Goal: Task Accomplishment & Management: Complete application form

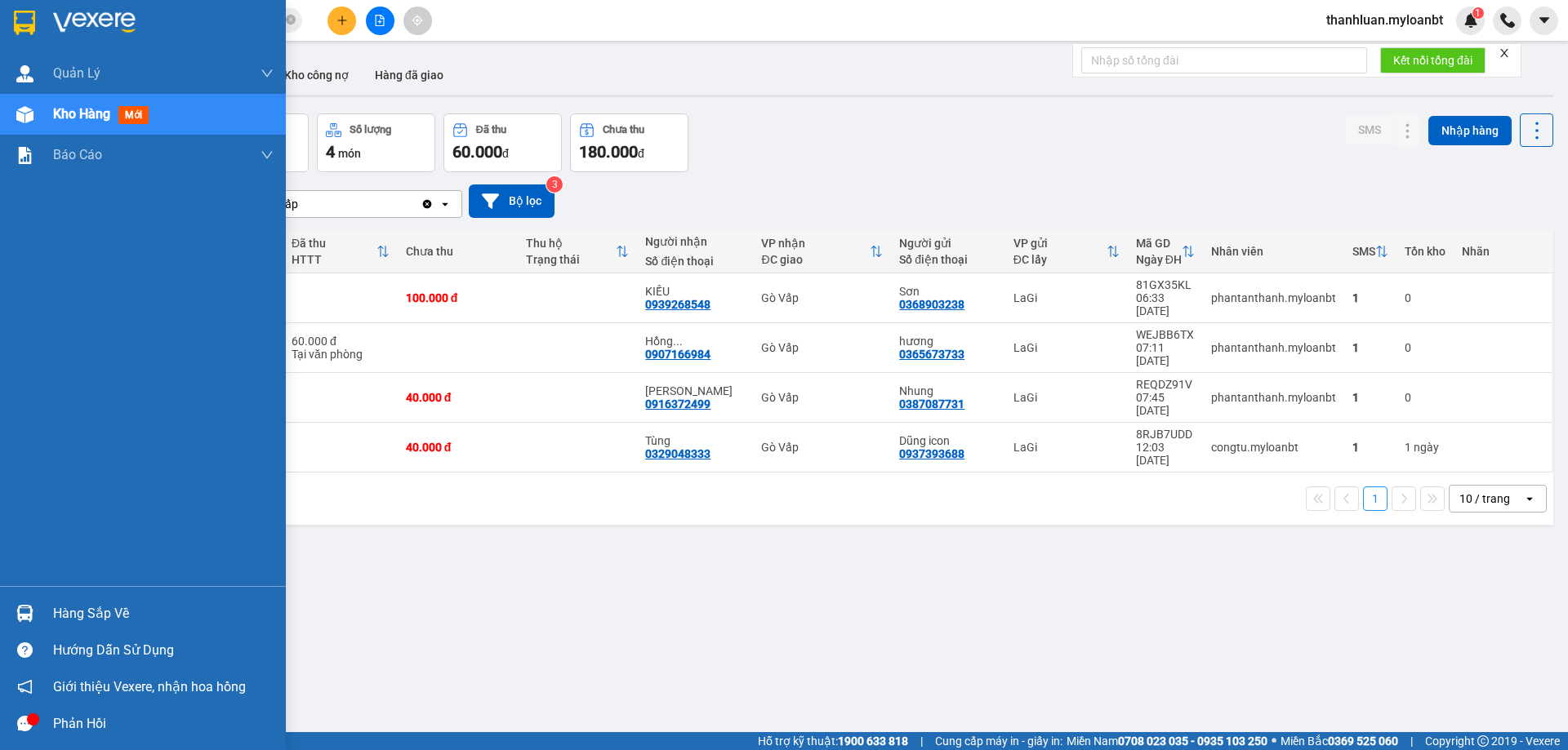
click at [33, 610] on img at bounding box center [25, 614] width 17 height 17
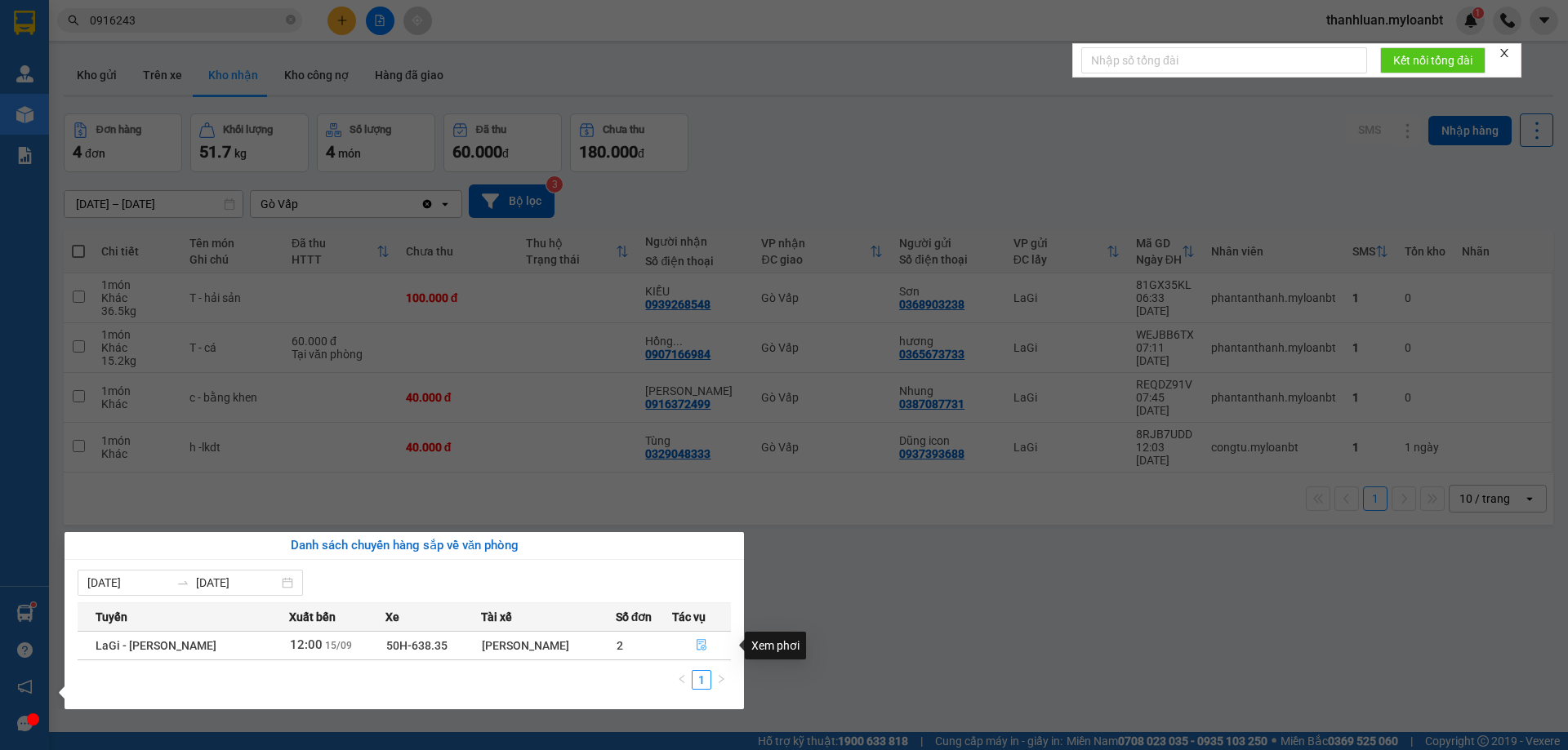
click at [696, 645] on icon "file-done" at bounding box center [701, 645] width 11 height 11
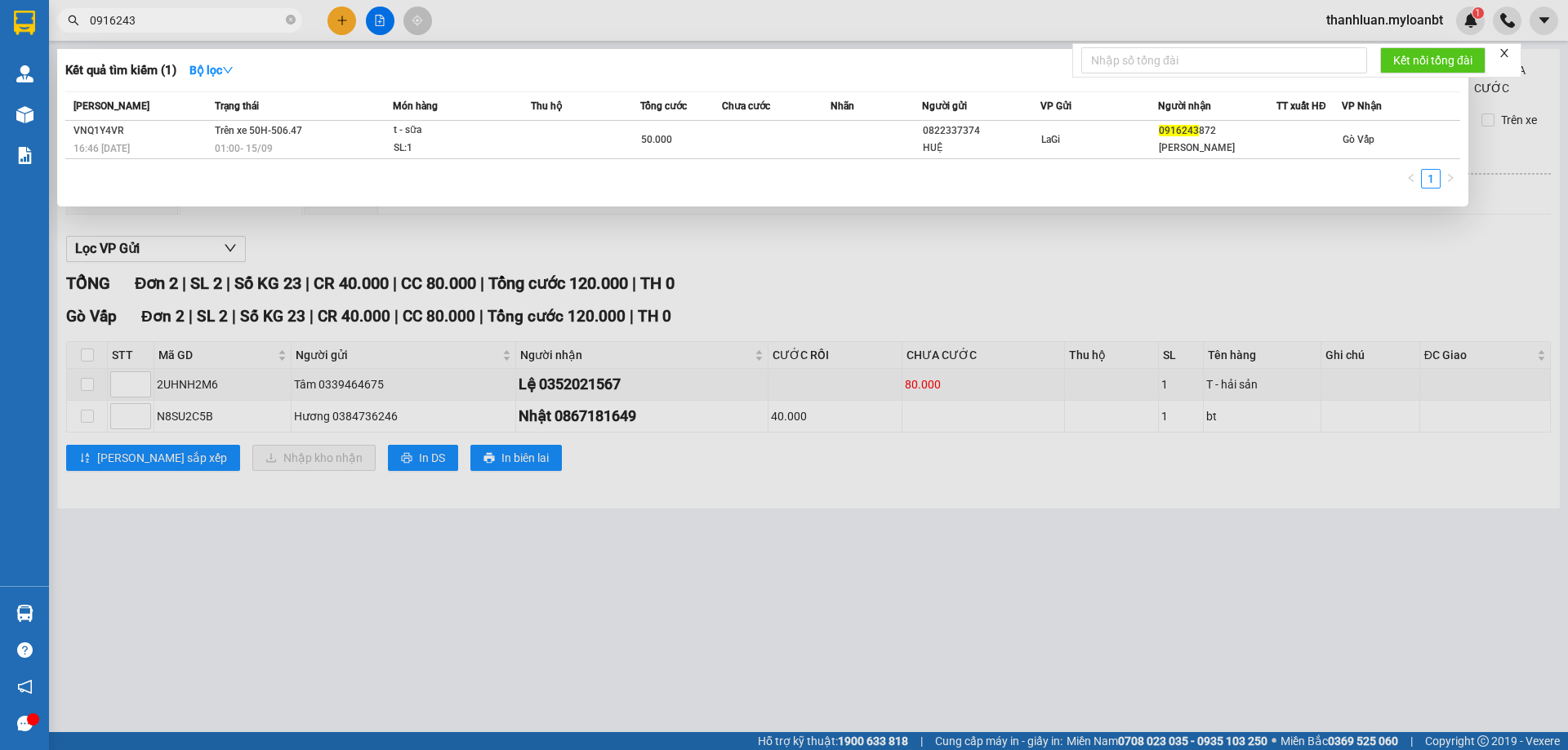
click at [226, 27] on input "0916243" at bounding box center [186, 20] width 193 height 18
click at [176, 24] on input "0916243" at bounding box center [186, 20] width 193 height 18
type input "03"
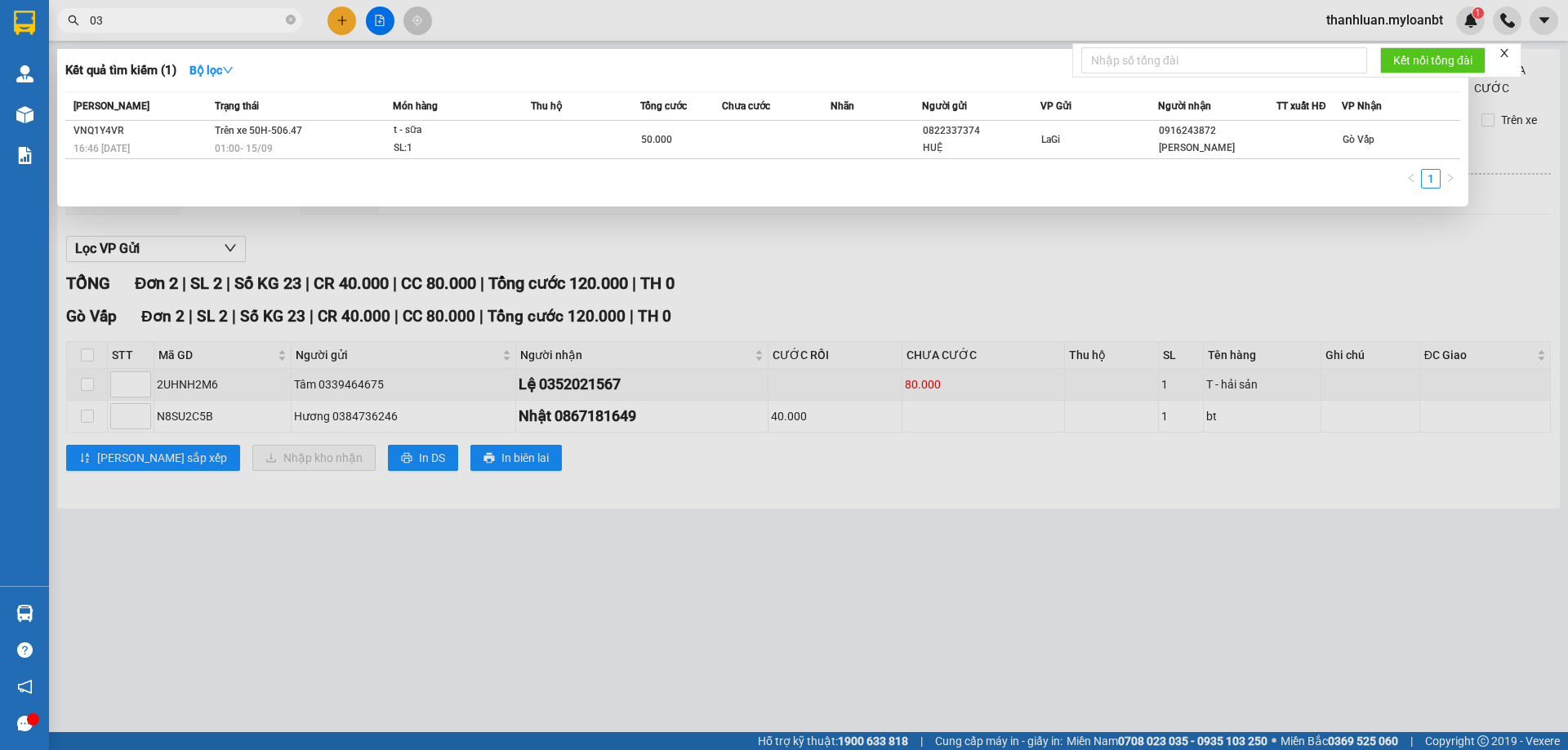
click at [342, 9] on div at bounding box center [784, 375] width 1568 height 750
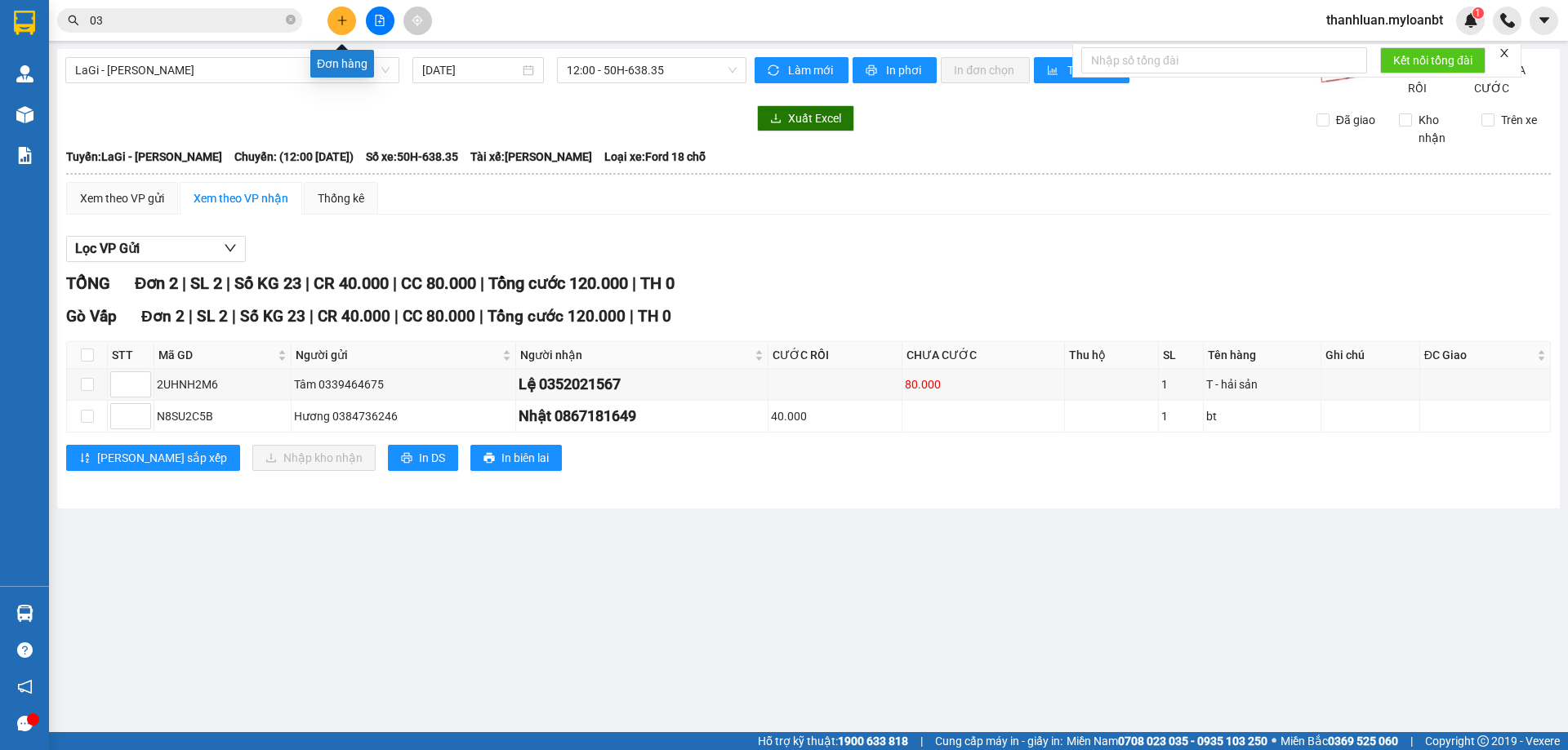
click at [342, 17] on icon "plus" at bounding box center [342, 20] width 11 height 11
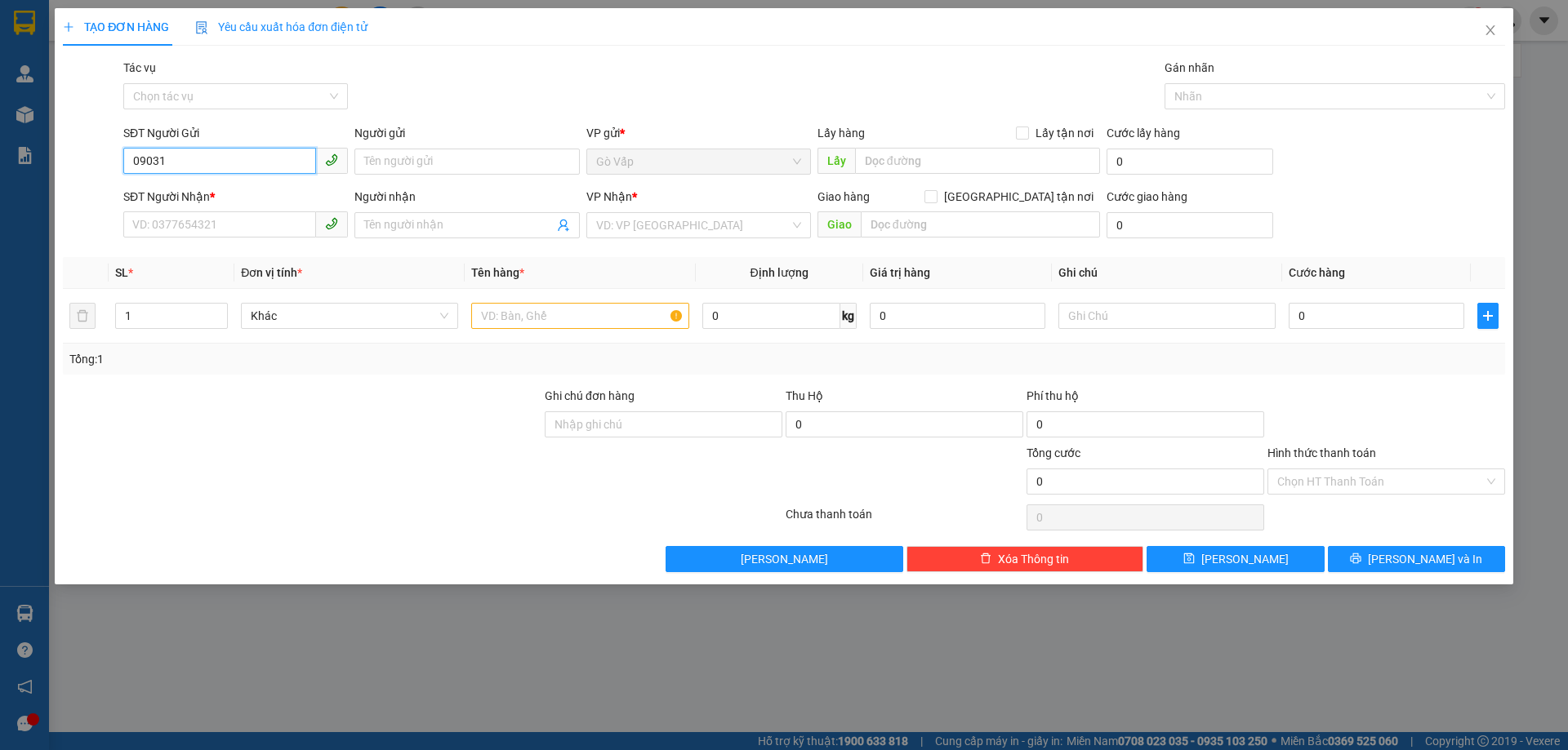
type input "090319"
click at [179, 152] on input "090319" at bounding box center [219, 161] width 193 height 27
drag, startPoint x: 172, startPoint y: 203, endPoint x: 150, endPoint y: 223, distance: 29.7
click at [150, 223] on input "SĐT Người Nhận *" at bounding box center [219, 224] width 193 height 27
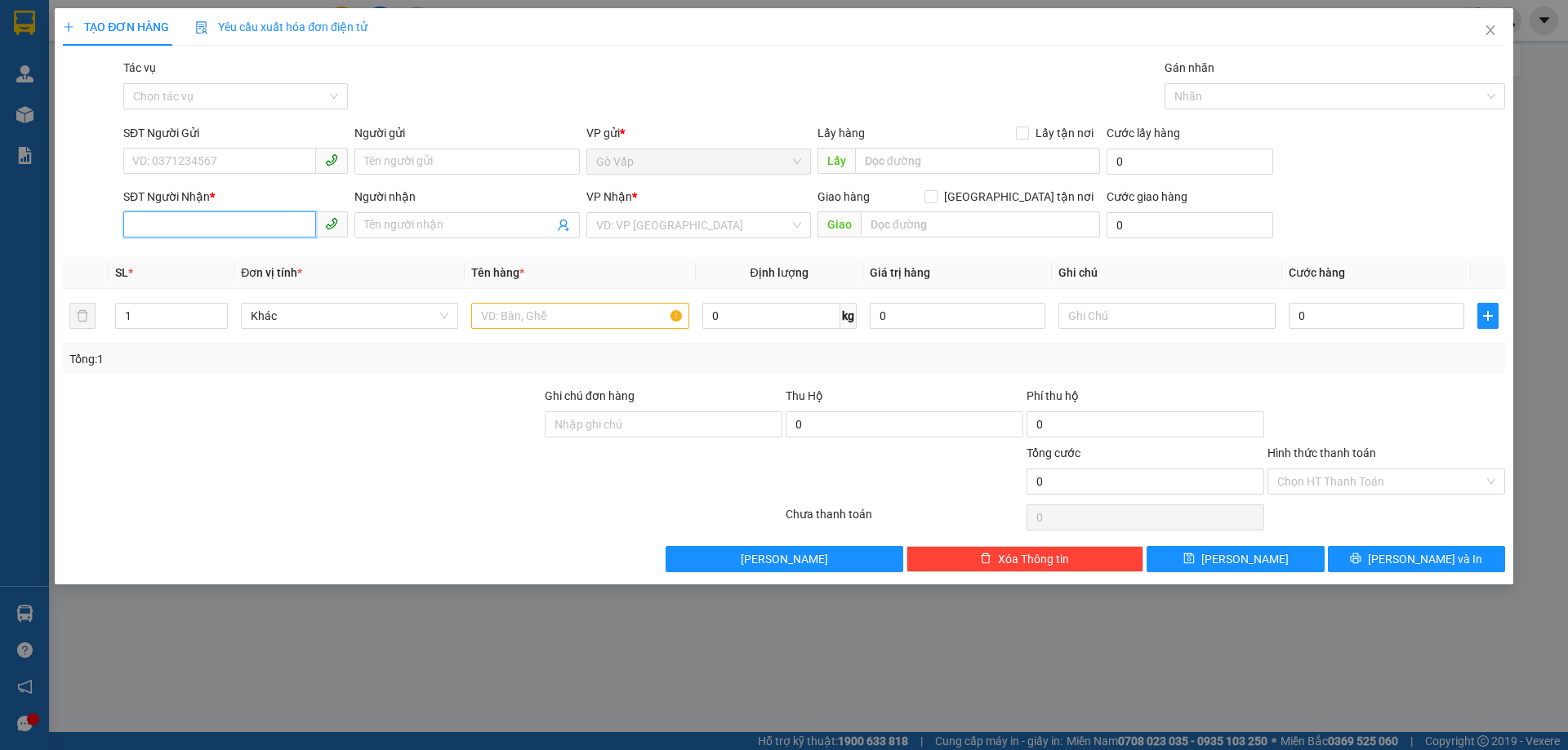
paste input "090319"
click at [235, 219] on input "090319" at bounding box center [219, 224] width 193 height 27
type input "090319"
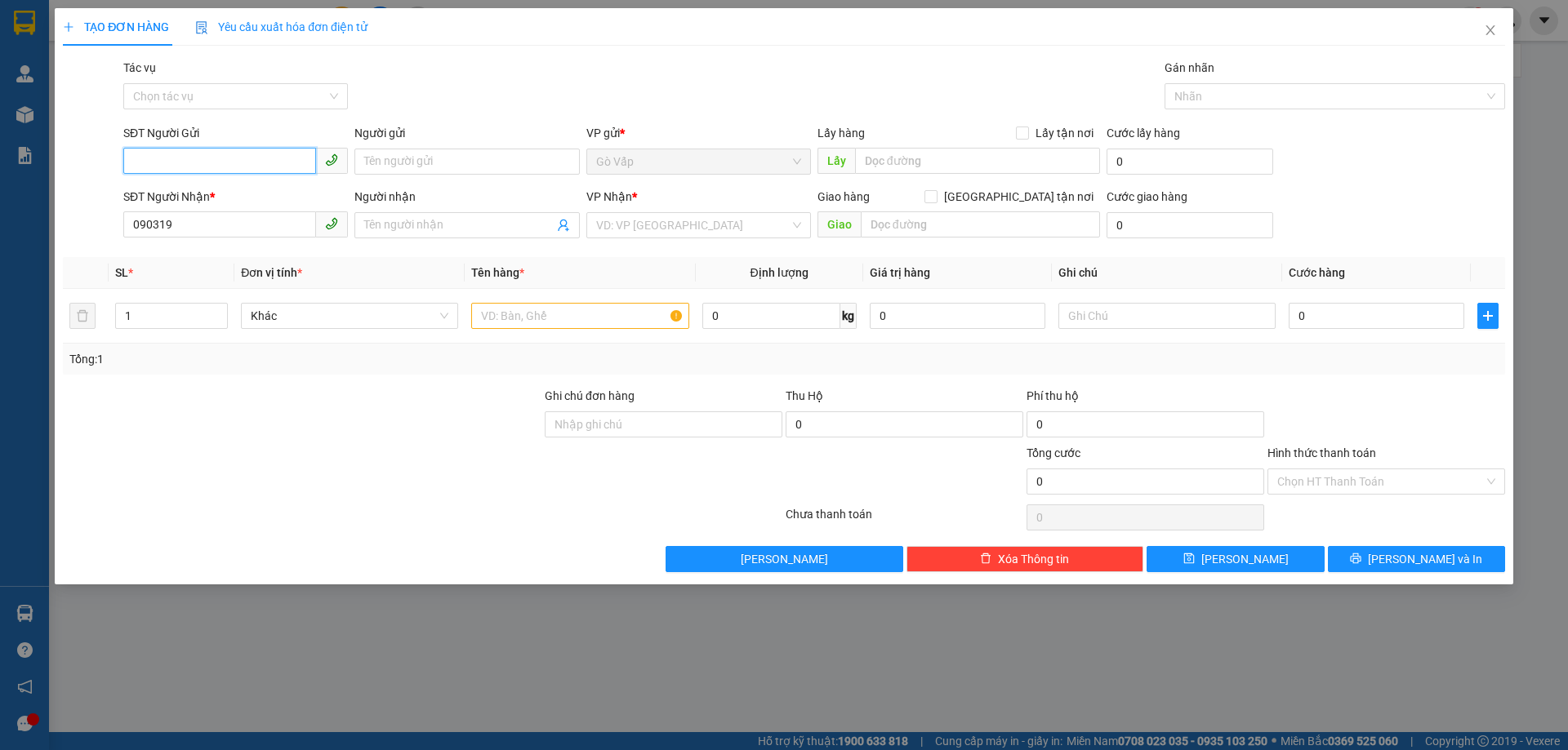
click at [193, 154] on input "SĐT Người Gửi" at bounding box center [219, 161] width 193 height 27
click at [207, 216] on input "090319" at bounding box center [219, 224] width 193 height 27
click at [223, 166] on input "SĐT Người Gửi" at bounding box center [219, 161] width 193 height 27
type input "0903197037"
click at [444, 150] on input "Người gửi" at bounding box center [467, 162] width 224 height 27
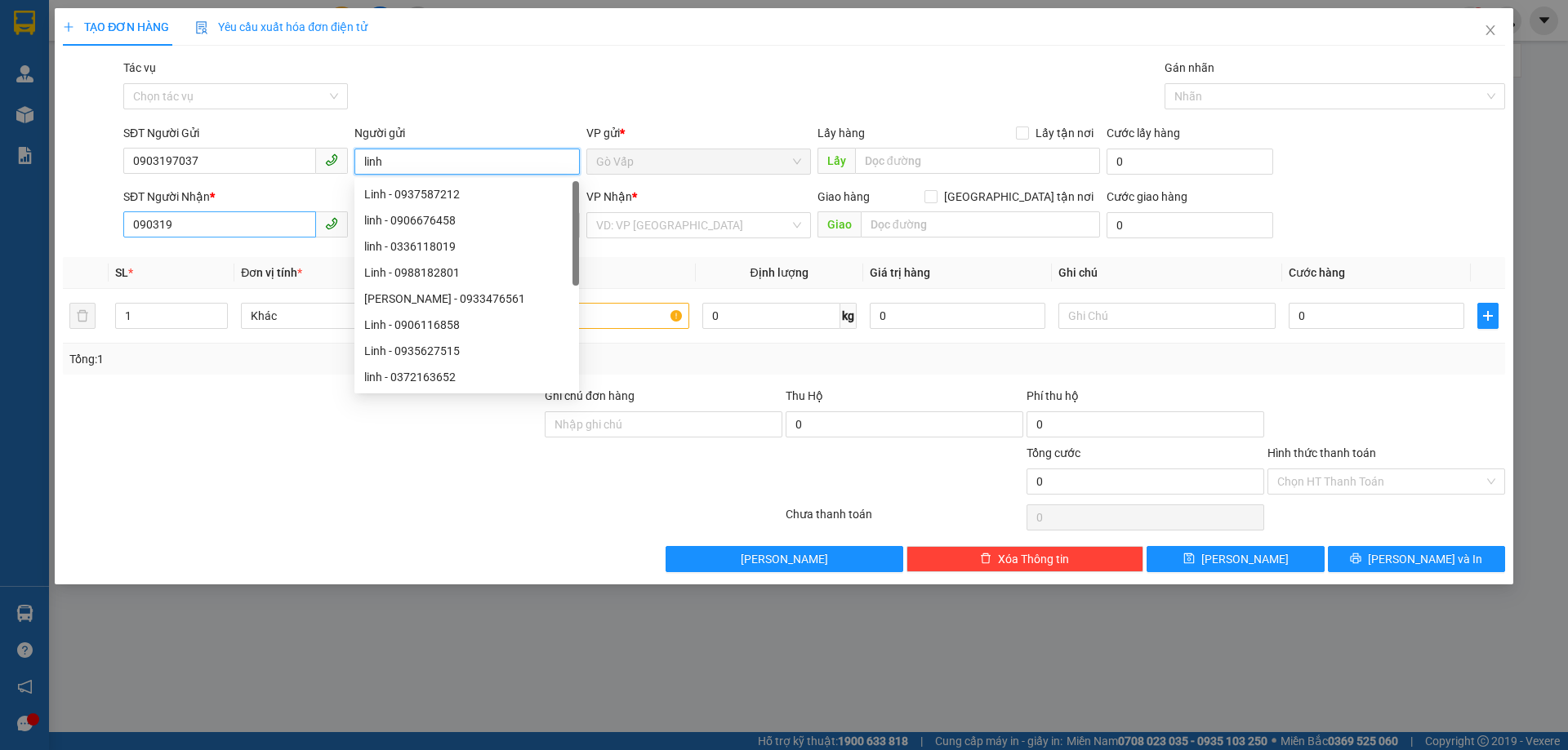
type input "linh"
click at [234, 219] on input "090319" at bounding box center [219, 224] width 193 height 27
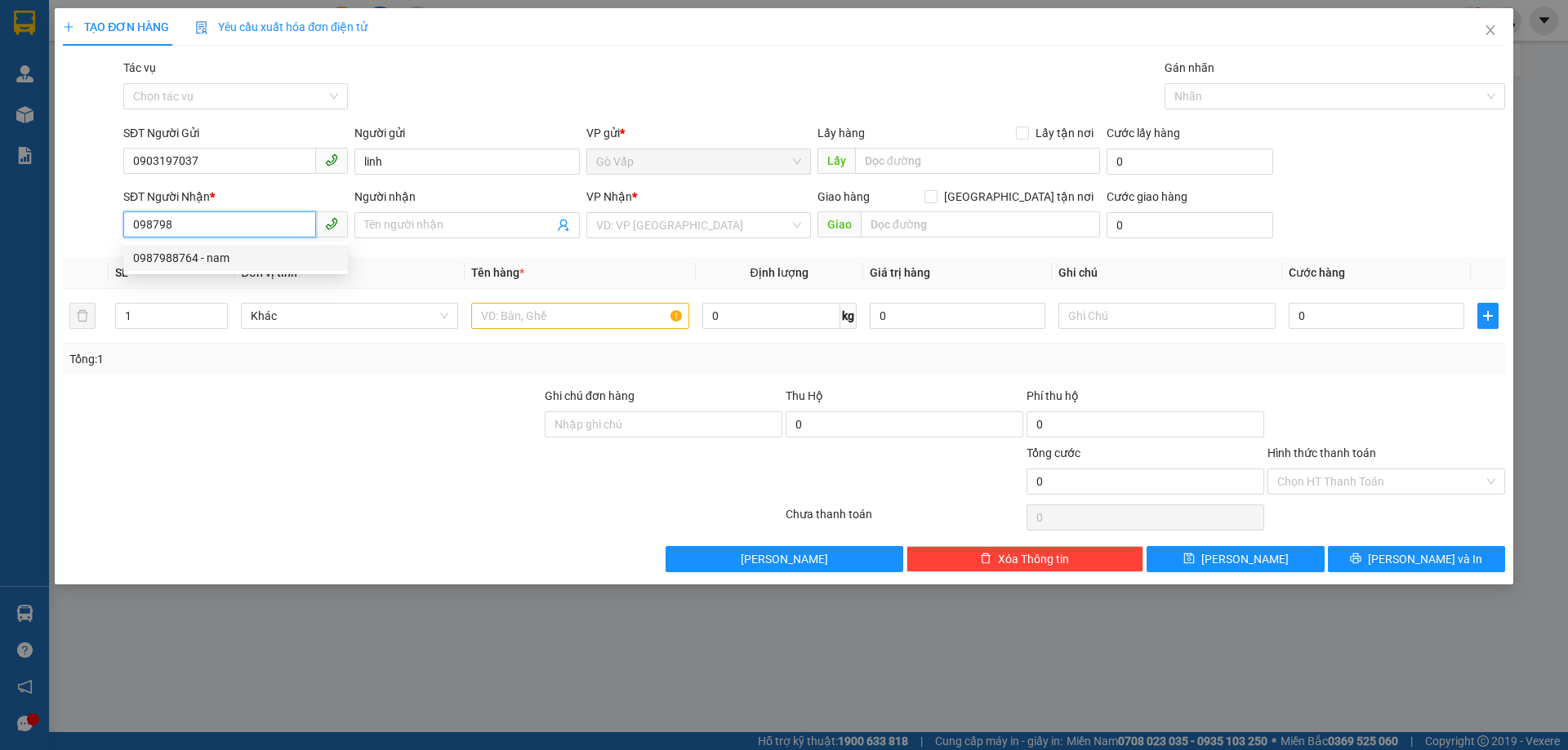
click at [198, 249] on div "0987988764 - nam" at bounding box center [235, 258] width 205 height 18
type input "0987988764"
type input "nam"
click at [234, 223] on input "0987988764" at bounding box center [219, 224] width 193 height 27
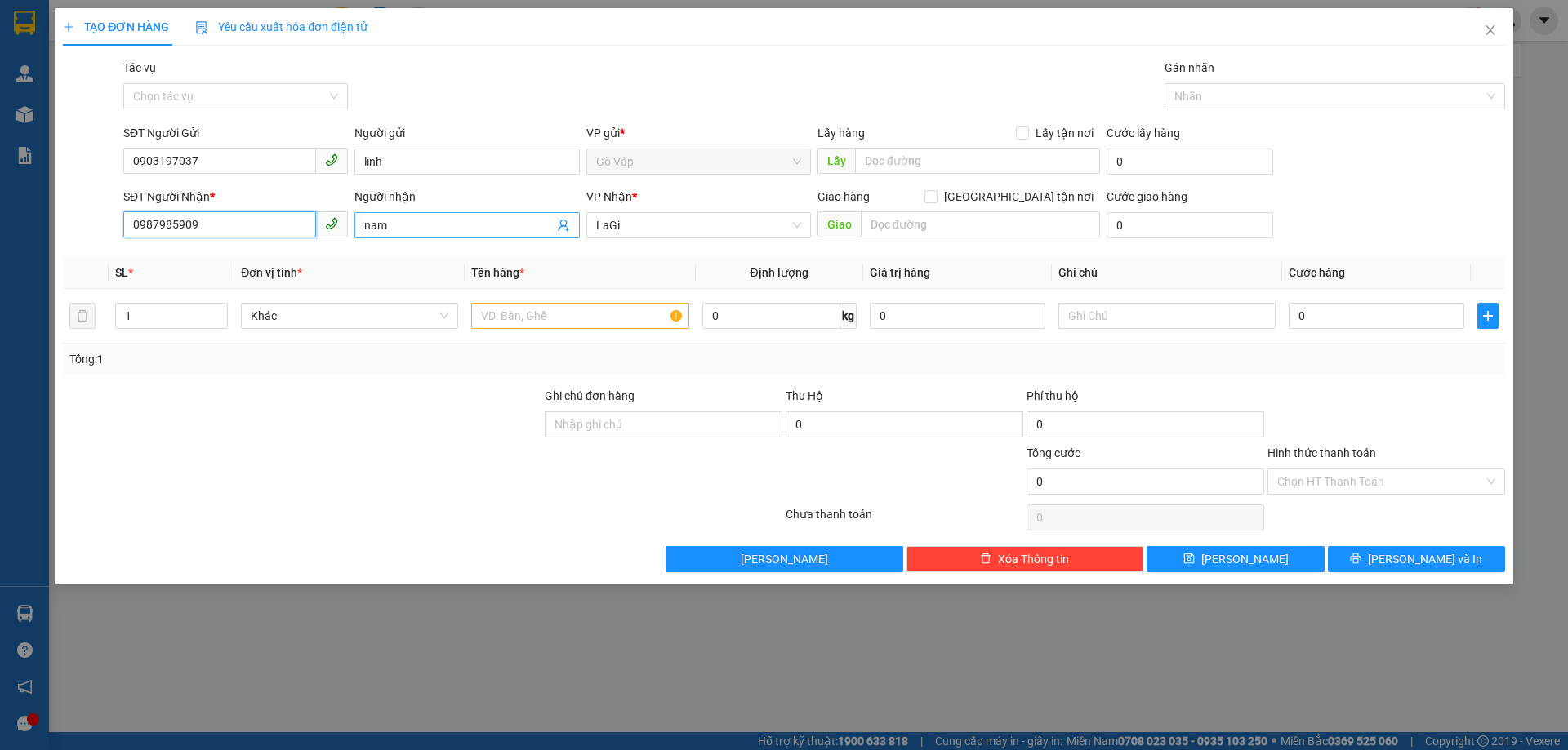
type input "0987985909"
click at [431, 223] on input "nam" at bounding box center [458, 225] width 188 height 18
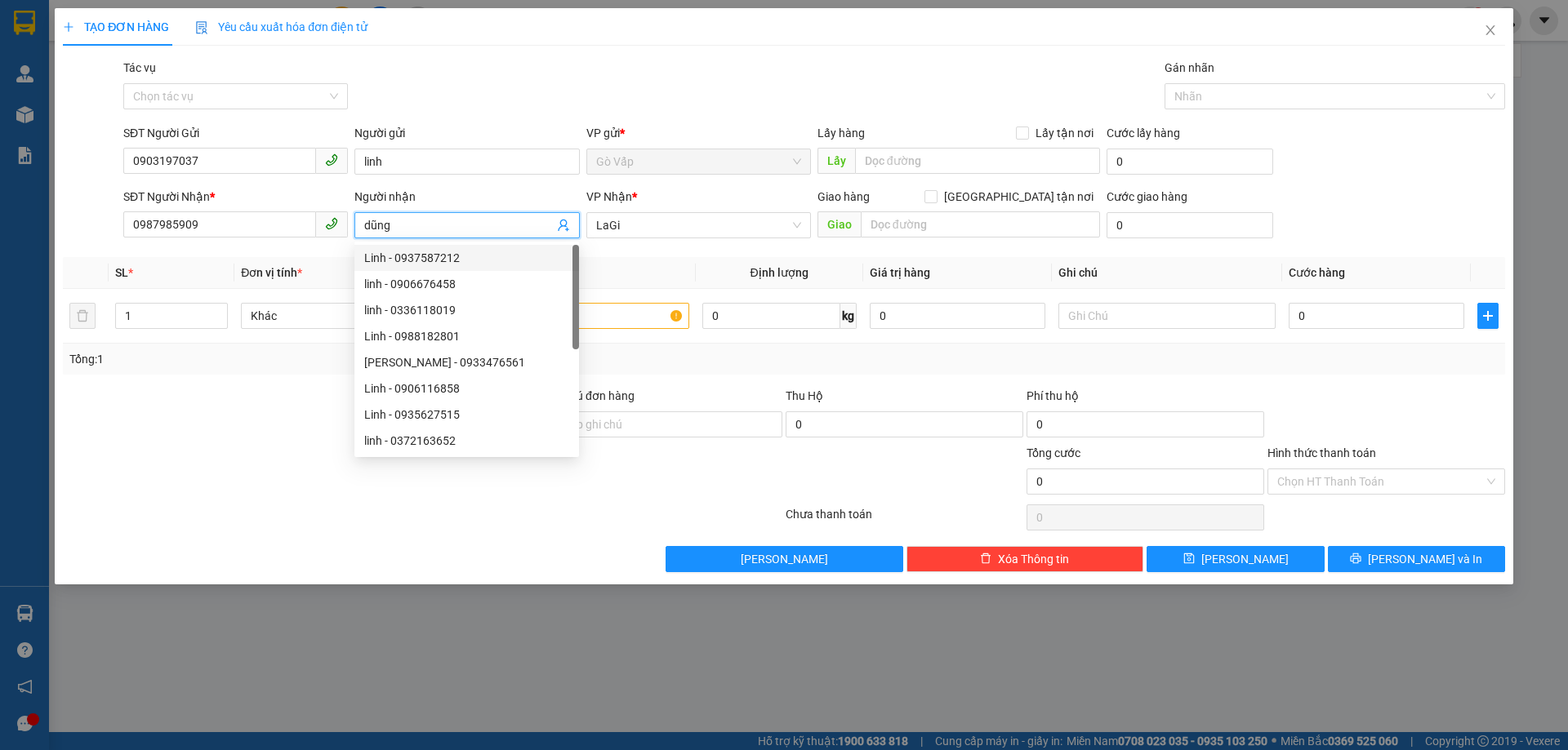
type input "dũng"
click at [678, 265] on th "Tên hàng *" at bounding box center [580, 272] width 230 height 32
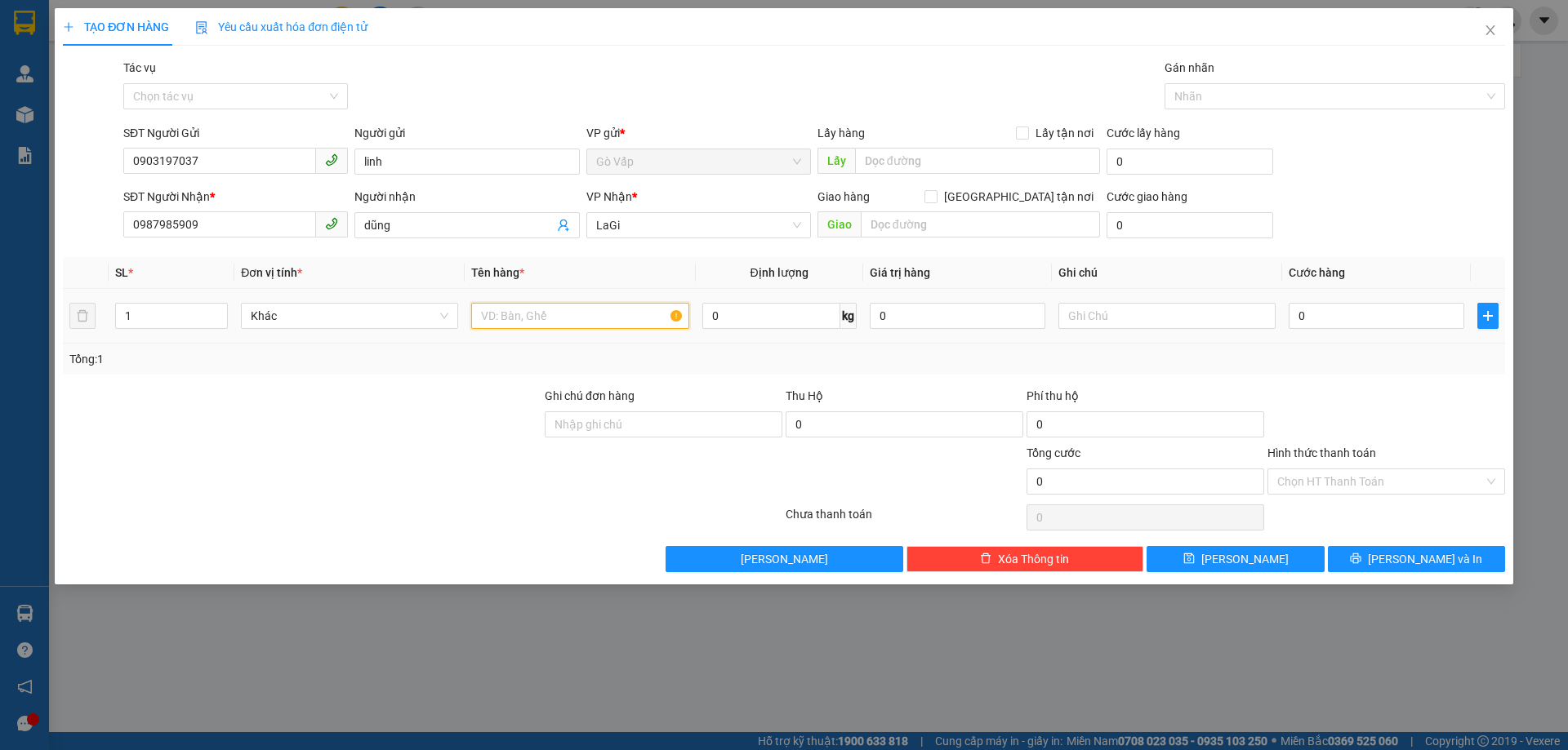
click at [581, 311] on input "text" at bounding box center [580, 316] width 218 height 27
type input "t-đồ dễ vỡ"
click at [1376, 310] on input "0" at bounding box center [1376, 316] width 176 height 27
type input "4"
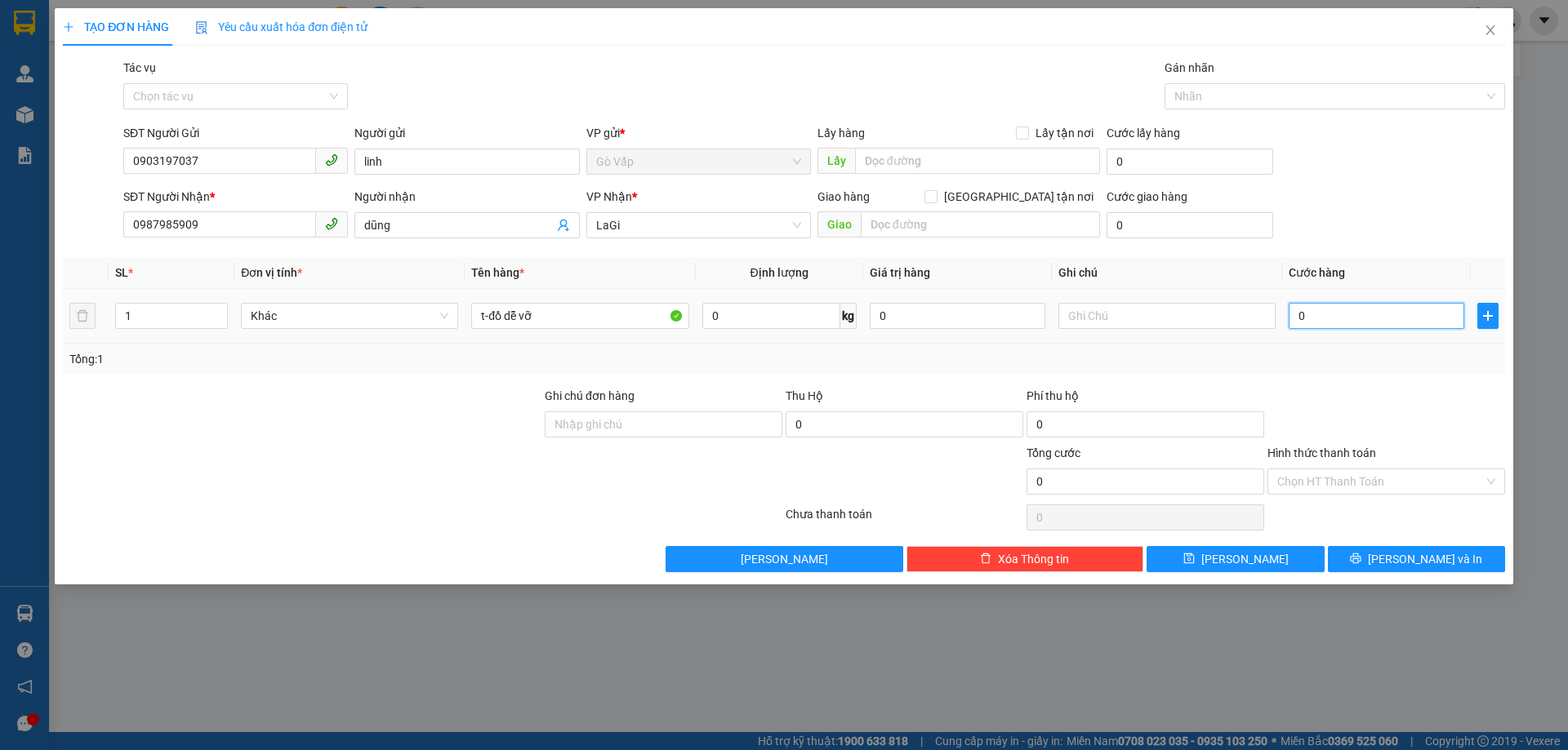
type input "4"
type input "40"
type input "40.000"
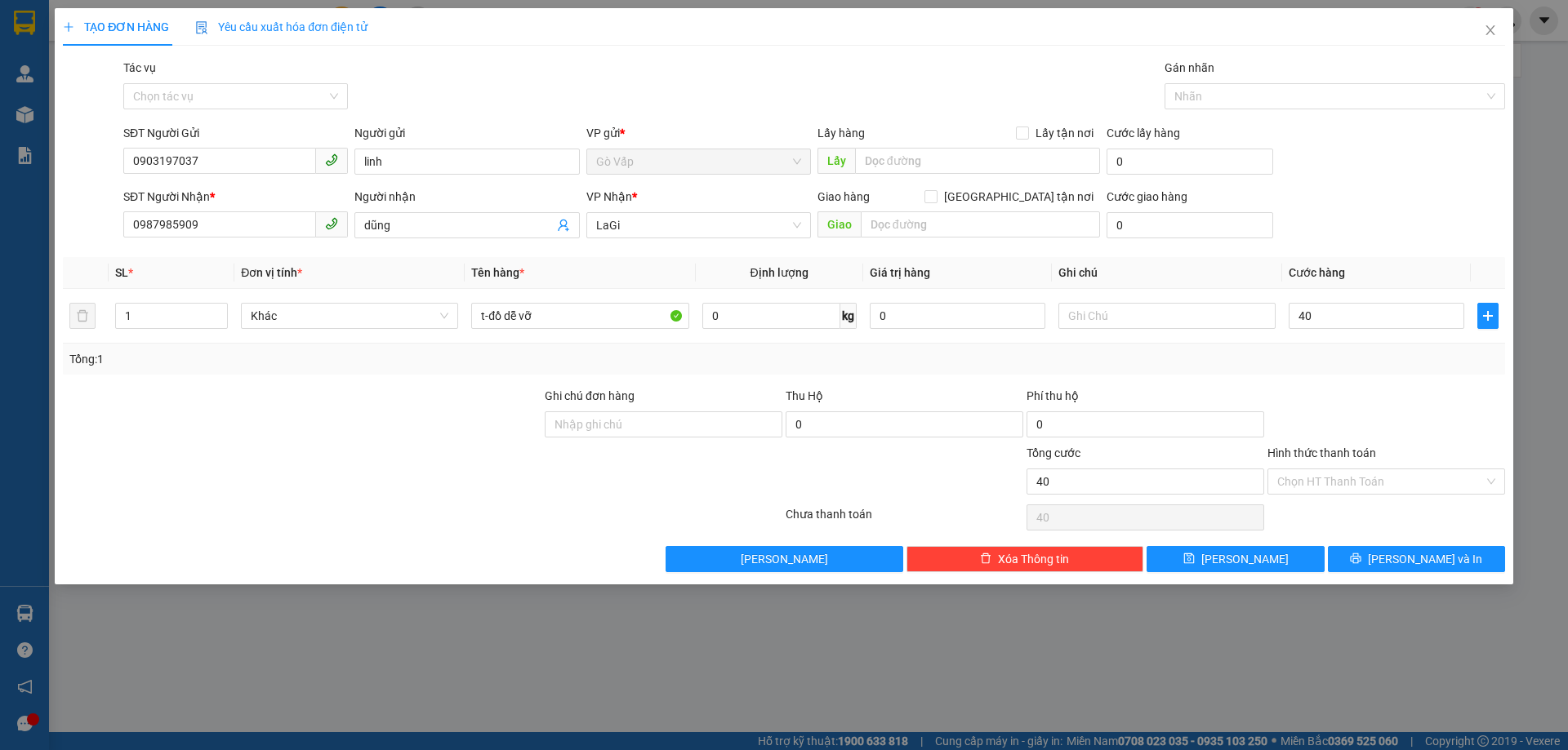
type input "40.000"
click at [1415, 416] on div at bounding box center [1386, 415] width 241 height 57
click at [1378, 568] on button "[PERSON_NAME] và In" at bounding box center [1416, 559] width 177 height 27
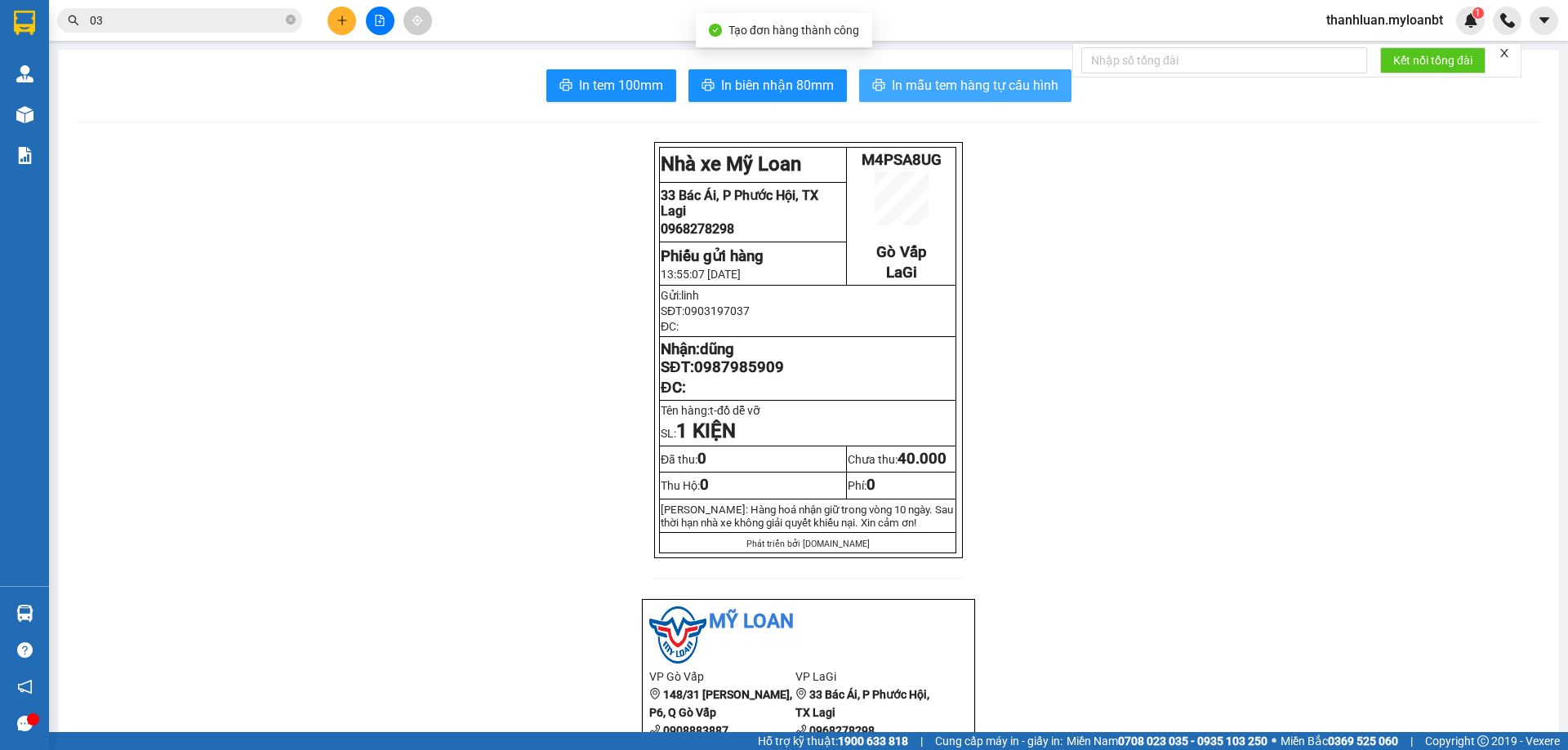
click at [999, 95] on span "In mẫu tem hàng tự cấu hình" at bounding box center [975, 86] width 167 height 21
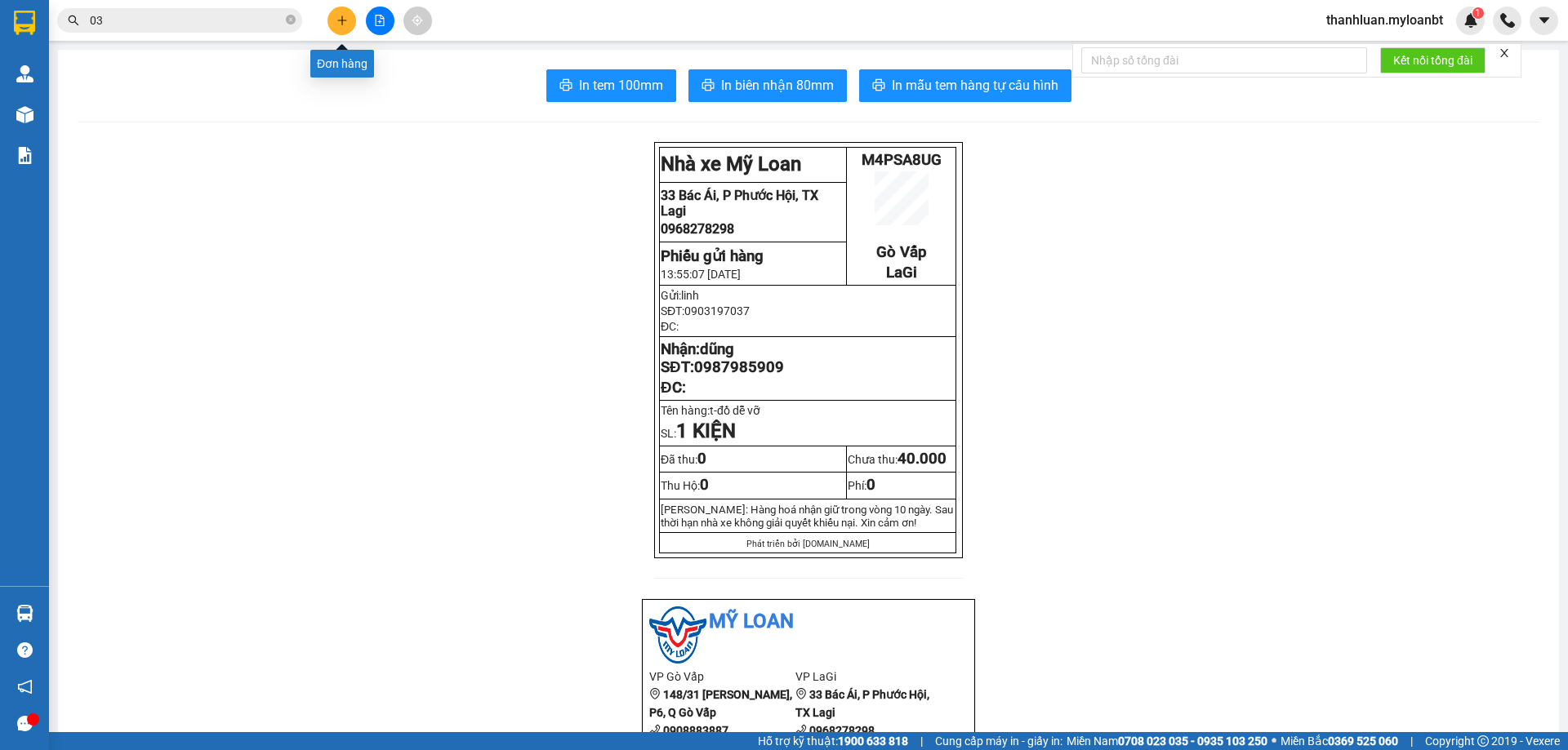
click at [332, 27] on button at bounding box center [341, 21] width 28 height 28
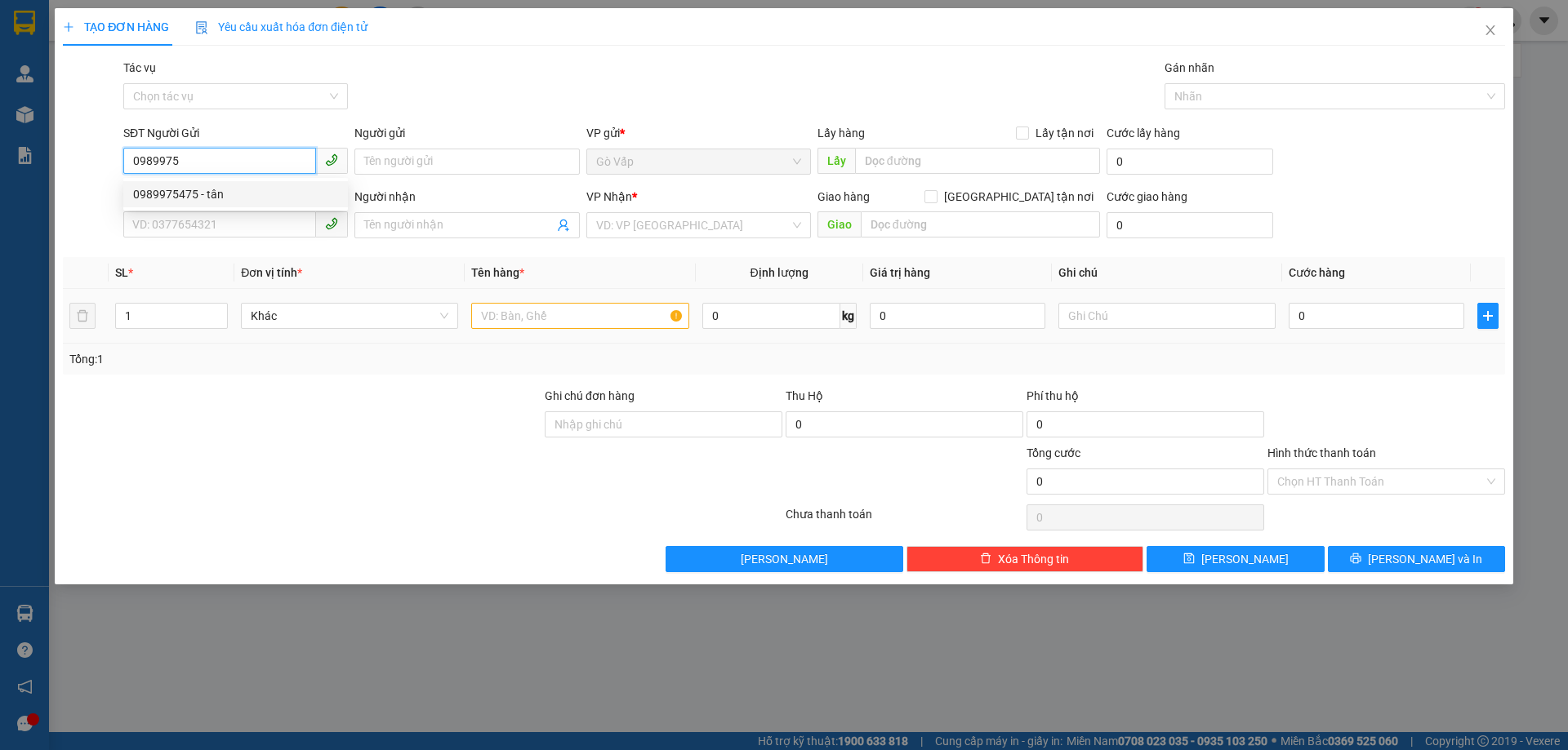
drag, startPoint x: 236, startPoint y: 192, endPoint x: 558, endPoint y: 316, distance: 345.1
click at [239, 196] on div "0989975475 - tân" at bounding box center [235, 193] width 205 height 18
type input "0989975475"
type input "tân"
type input "0987404020"
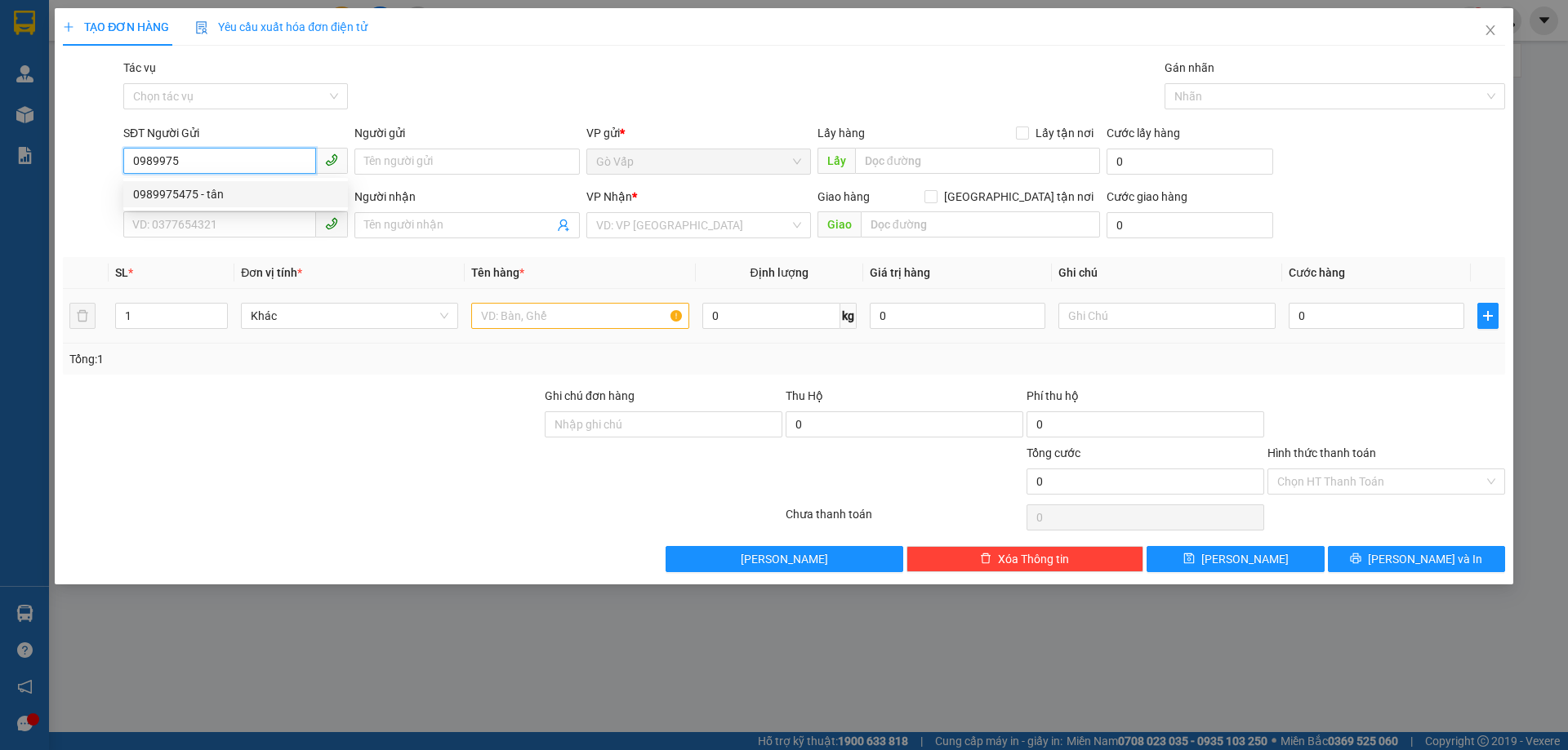
type input "ngọc"
type input "0989975475"
click at [568, 324] on input "text" at bounding box center [580, 316] width 218 height 27
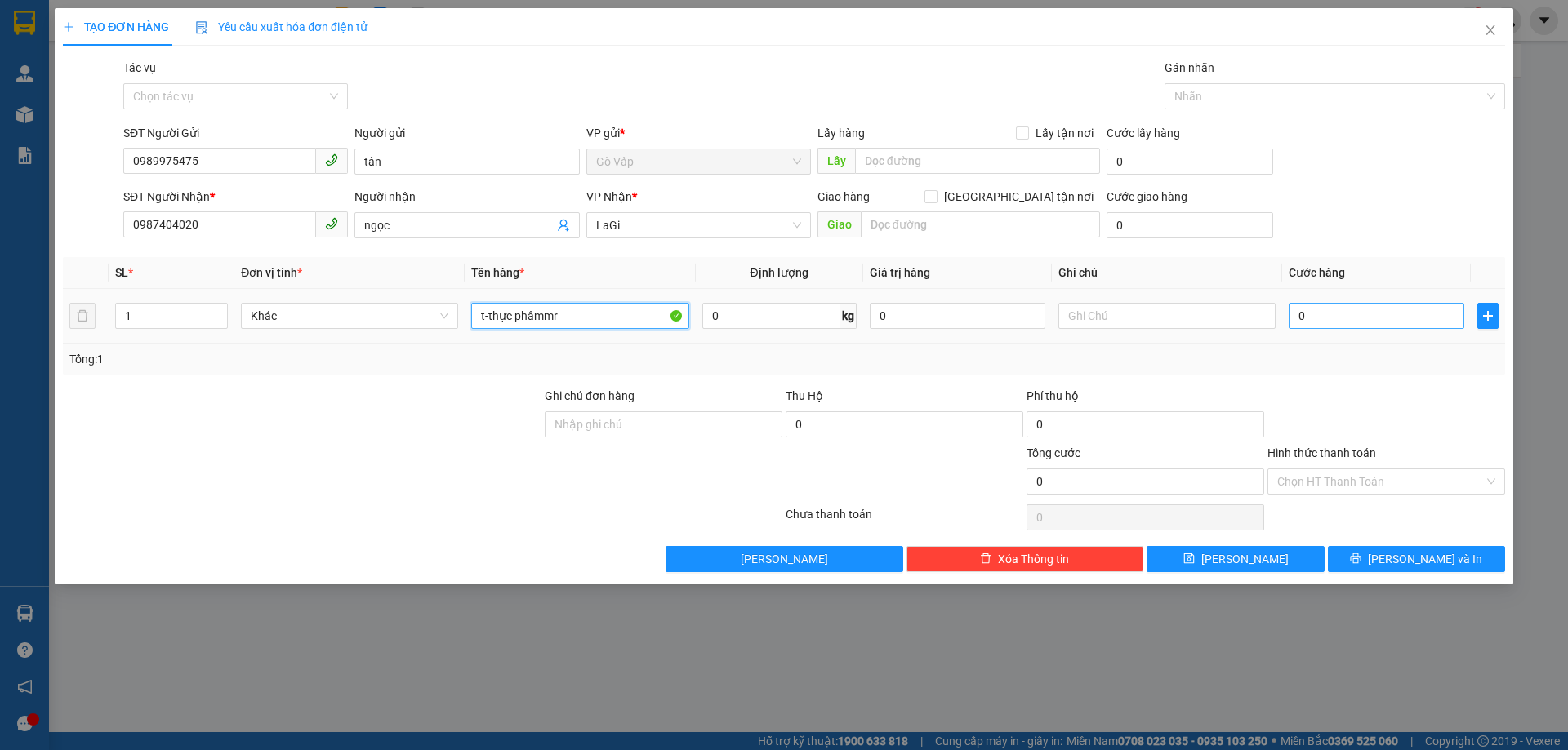
type input "t-thực phâmmr"
click at [1350, 314] on input "0" at bounding box center [1376, 316] width 176 height 27
click at [944, 317] on input "0" at bounding box center [957, 316] width 176 height 27
click at [802, 320] on input "0" at bounding box center [771, 316] width 138 height 27
type input "18"
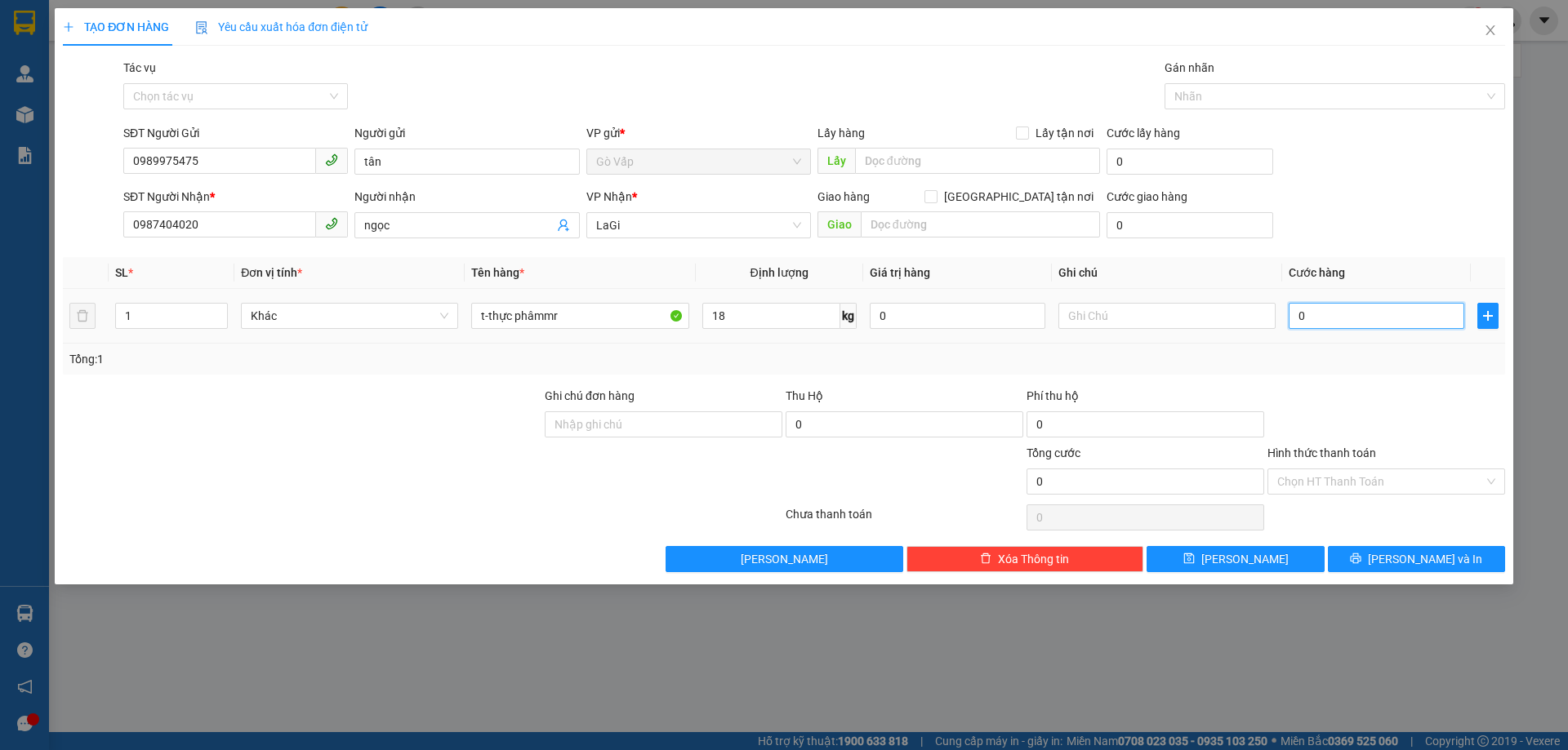
click at [1364, 324] on input "0" at bounding box center [1376, 316] width 176 height 27
type input "7"
type input "70"
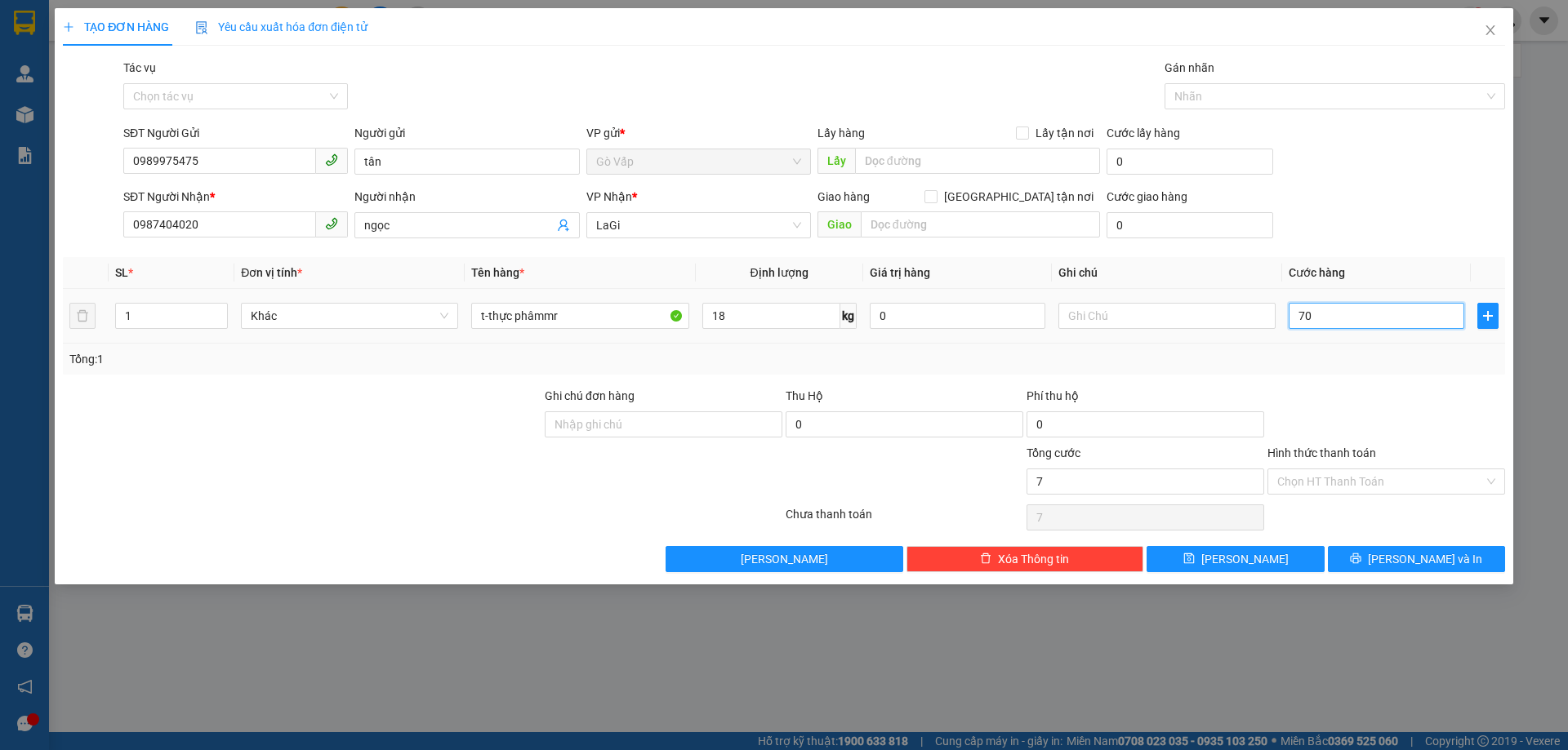
type input "70"
type input "70.000"
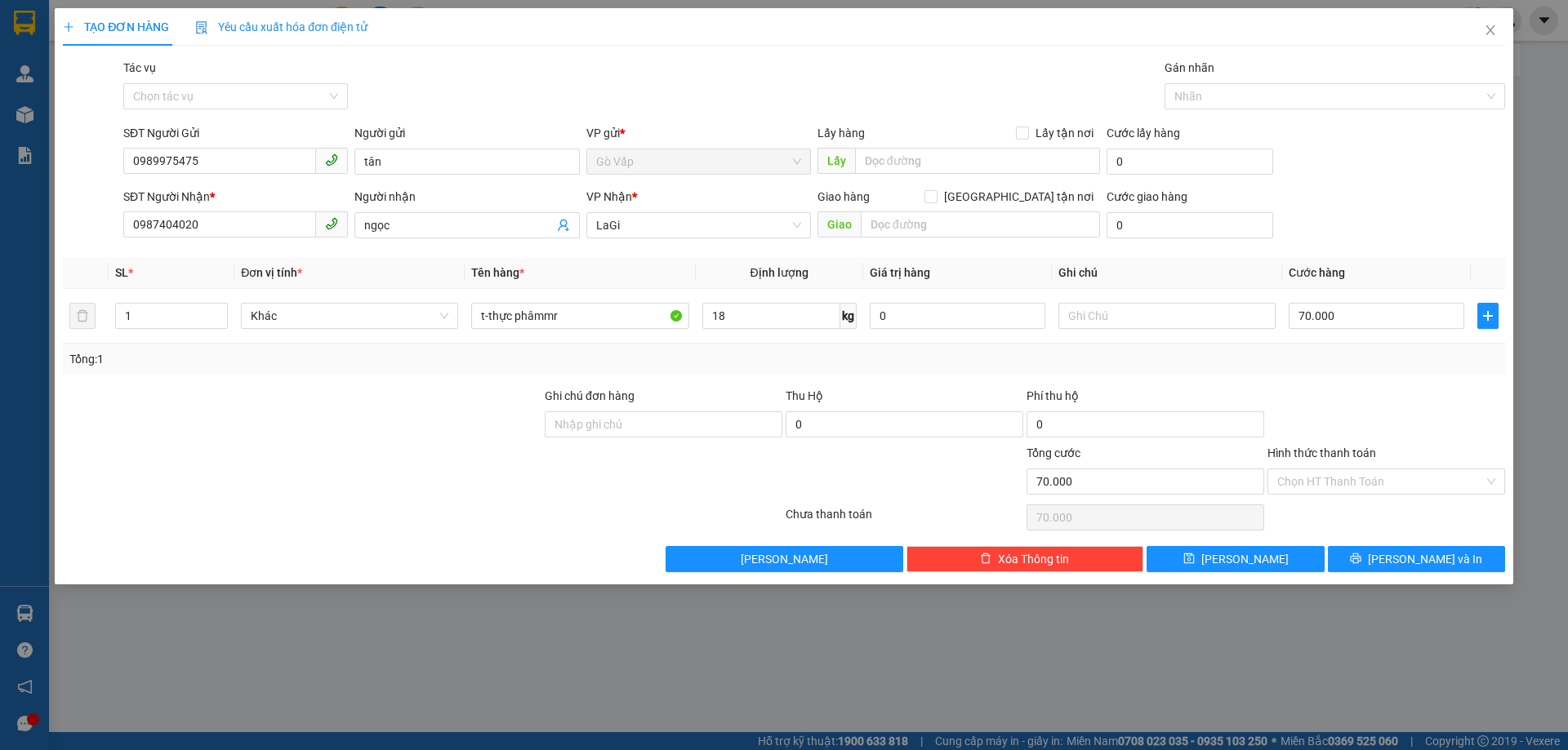
click at [1380, 373] on div "Tổng: 1" at bounding box center [784, 359] width 1442 height 31
click at [1362, 564] on icon "printer" at bounding box center [1355, 558] width 11 height 11
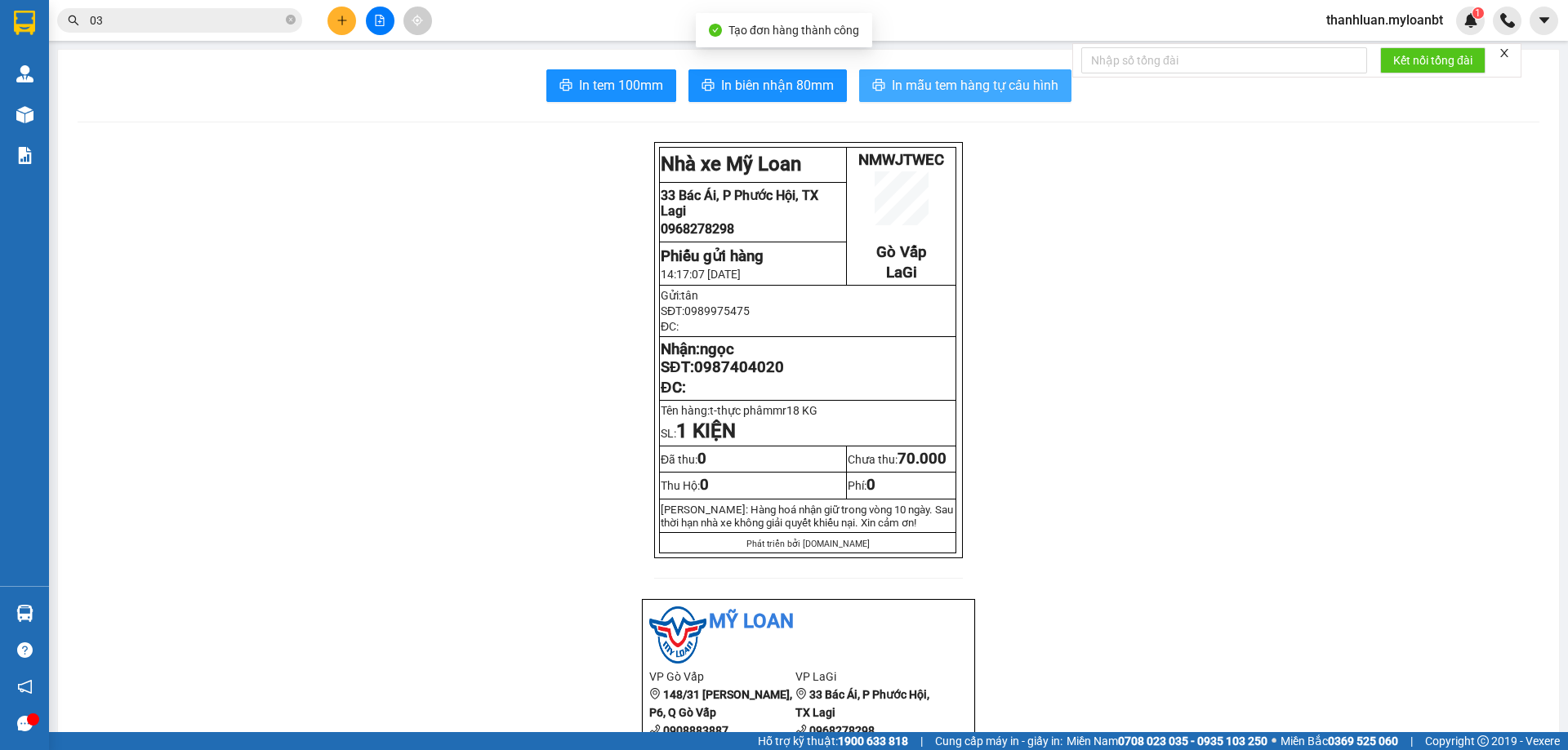
click at [969, 87] on span "In mẫu tem hàng tự cấu hình" at bounding box center [975, 86] width 167 height 21
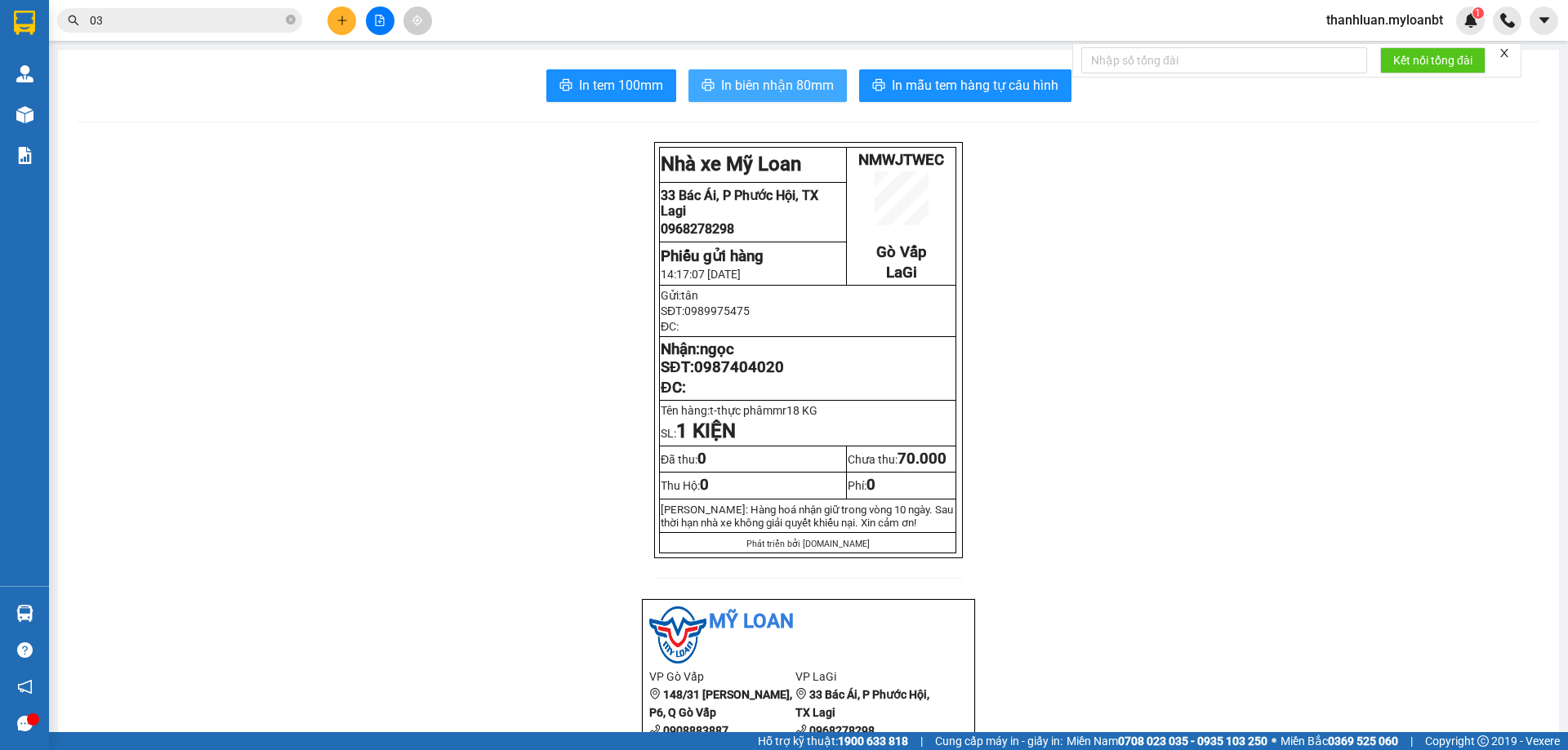
click at [790, 97] on button "In biên nhận 80mm" at bounding box center [767, 86] width 158 height 33
click at [340, 16] on icon "plus" at bounding box center [342, 20] width 11 height 11
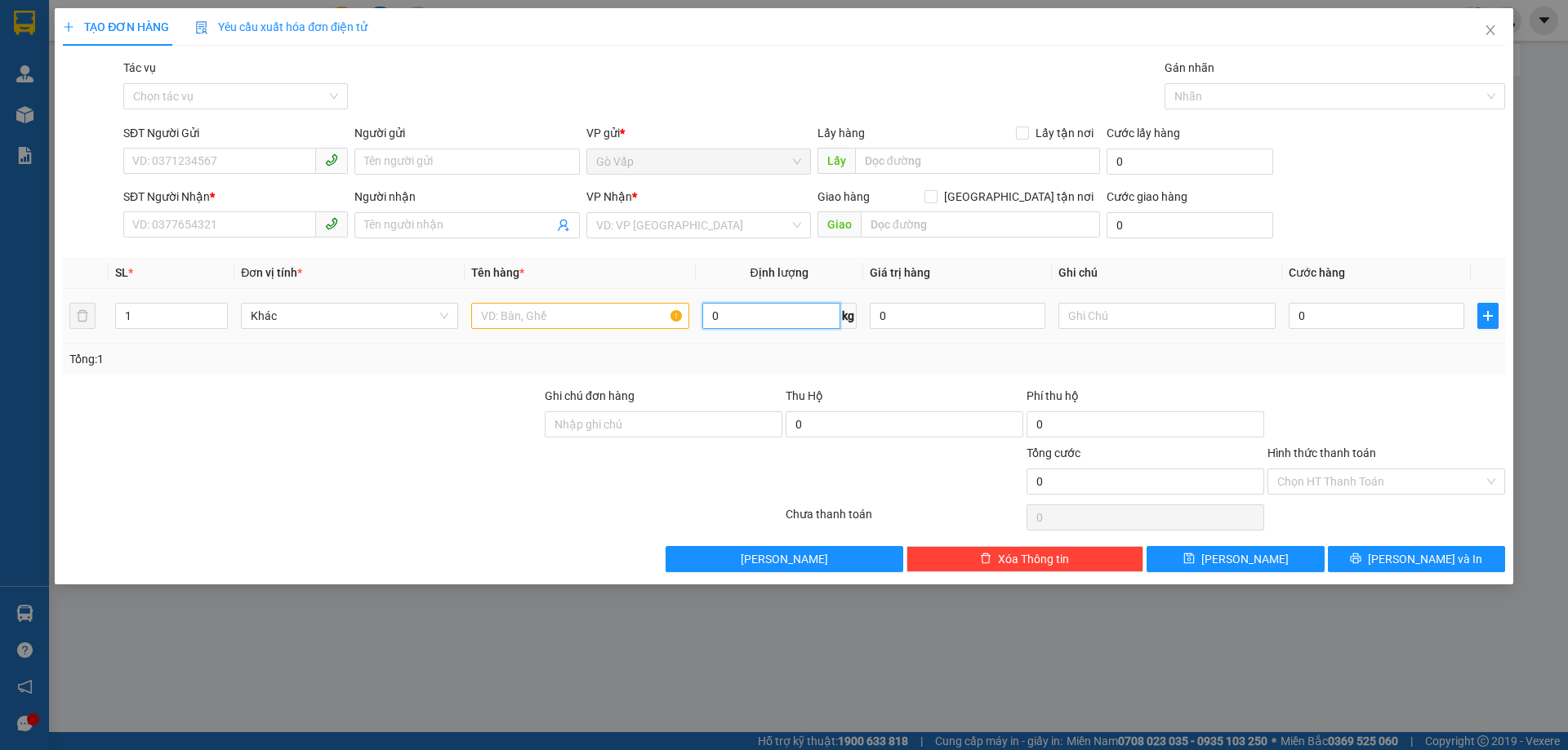
click at [765, 322] on input "0" at bounding box center [771, 316] width 138 height 27
type input "17"
click at [221, 306] on span "Increase Value" at bounding box center [218, 311] width 18 height 15
type input "3"
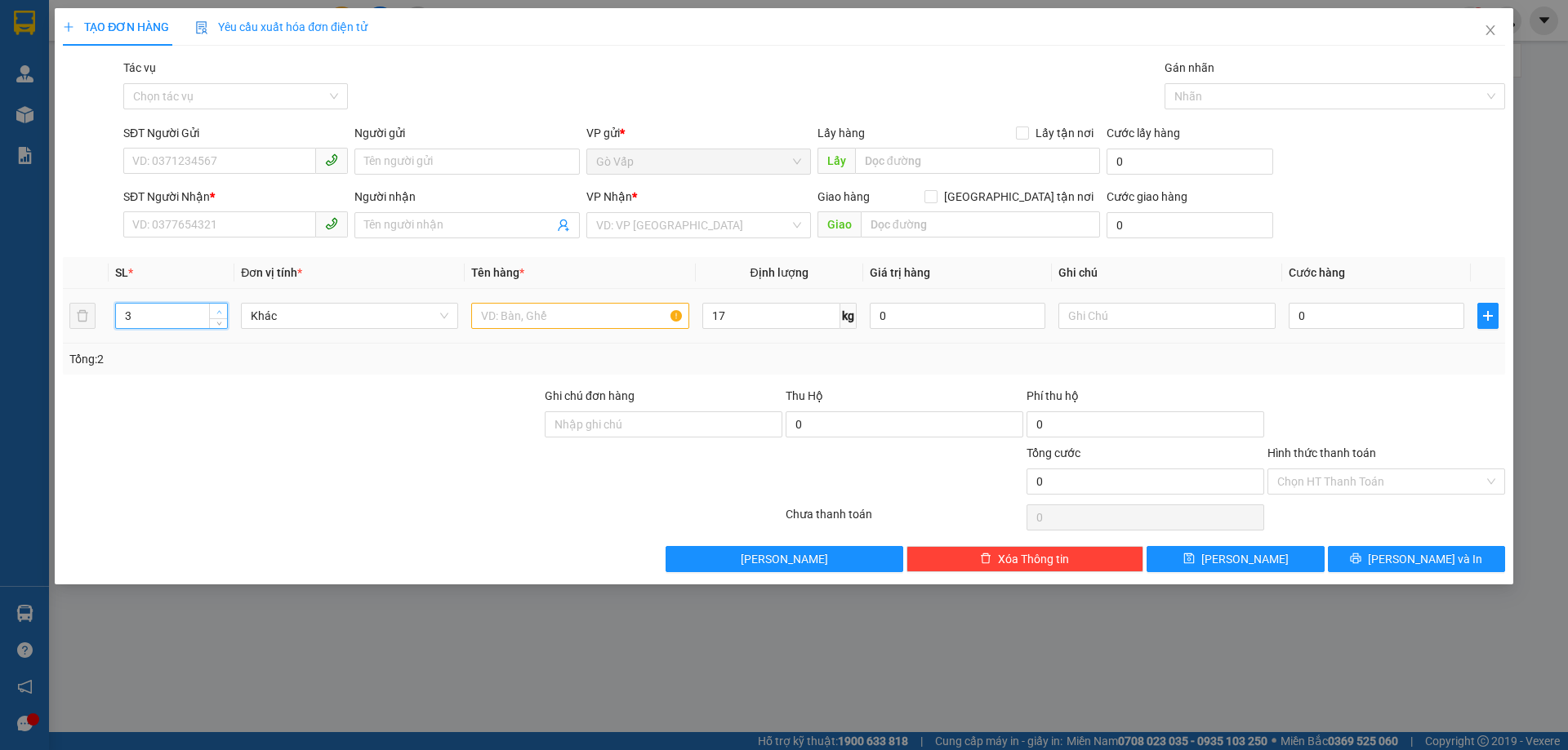
click at [221, 306] on span "Increase Value" at bounding box center [218, 311] width 18 height 15
click at [253, 171] on input "SĐT Người Gửi" at bounding box center [219, 161] width 193 height 27
type input "0933883007"
click at [423, 152] on input "Người gửi" at bounding box center [467, 162] width 224 height 27
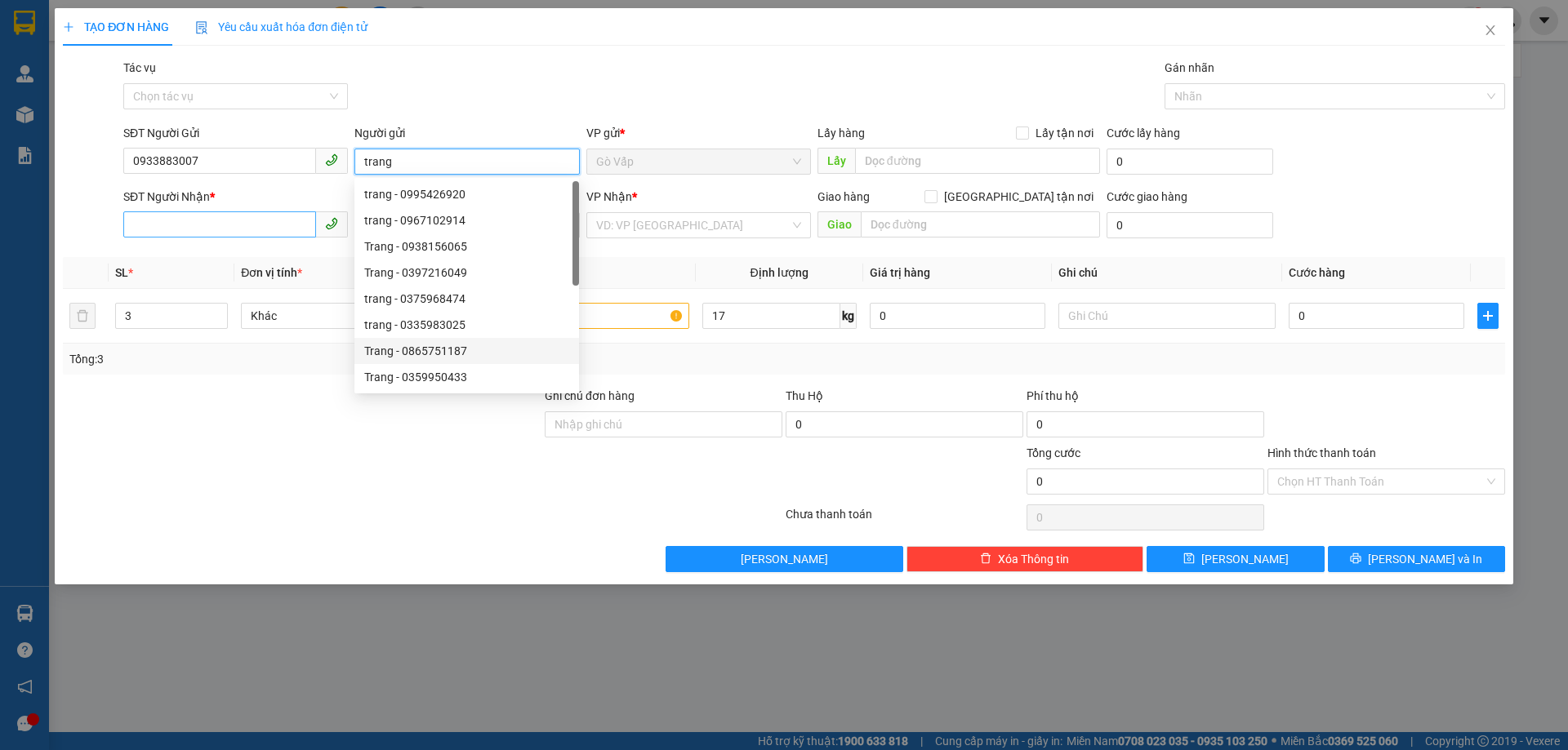
type input "trang"
click at [239, 224] on input "SĐT Người Nhận *" at bounding box center [219, 224] width 193 height 27
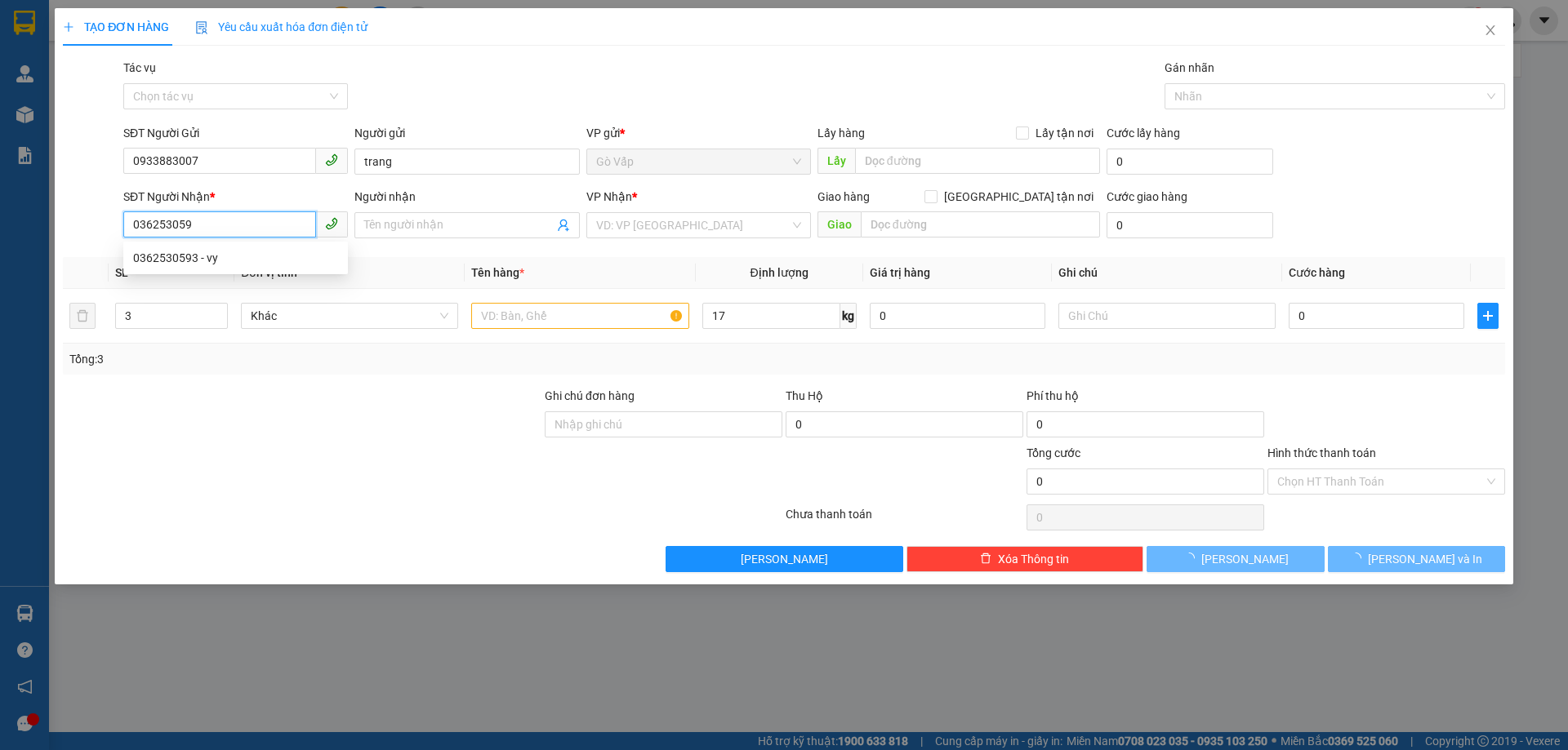
type input "0362530593"
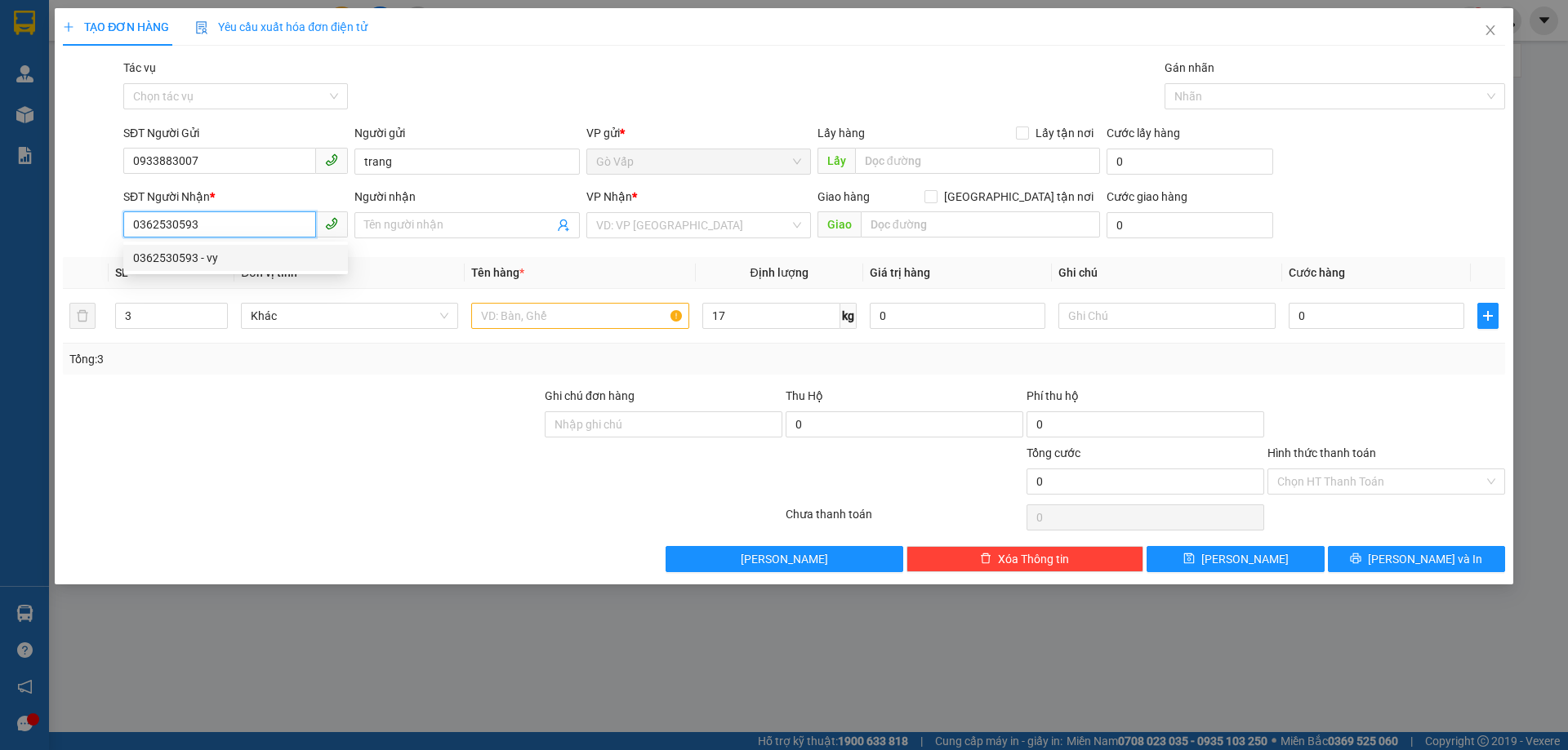
click at [220, 259] on div "0362530593 - vy" at bounding box center [235, 258] width 205 height 18
type input "vy"
type input "0362530593"
click at [515, 318] on input "text" at bounding box center [580, 316] width 218 height 27
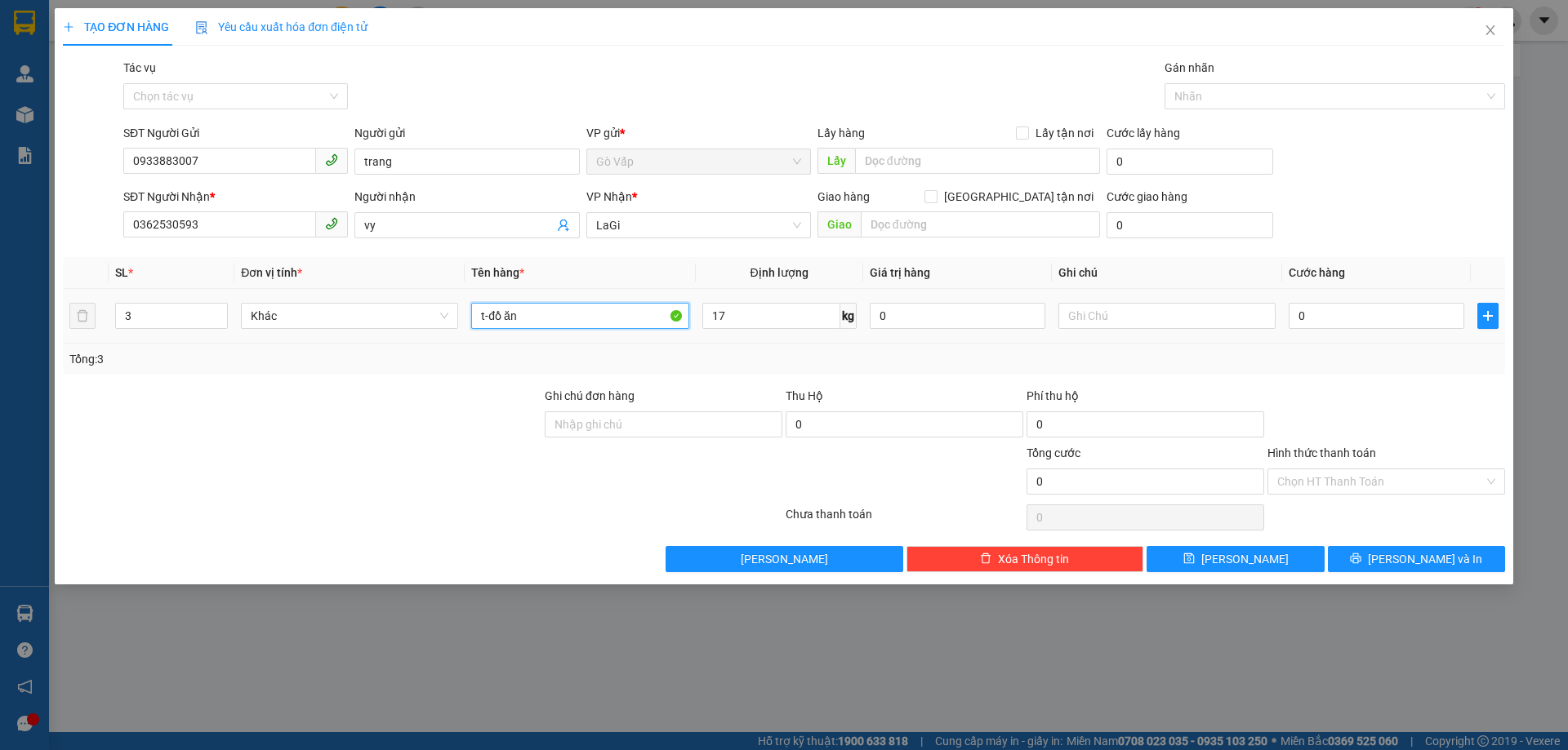
type input "t-đồ ăn"
click at [1338, 300] on div "0" at bounding box center [1376, 316] width 176 height 33
click at [1328, 319] on input "0" at bounding box center [1376, 316] width 176 height 27
type input "2"
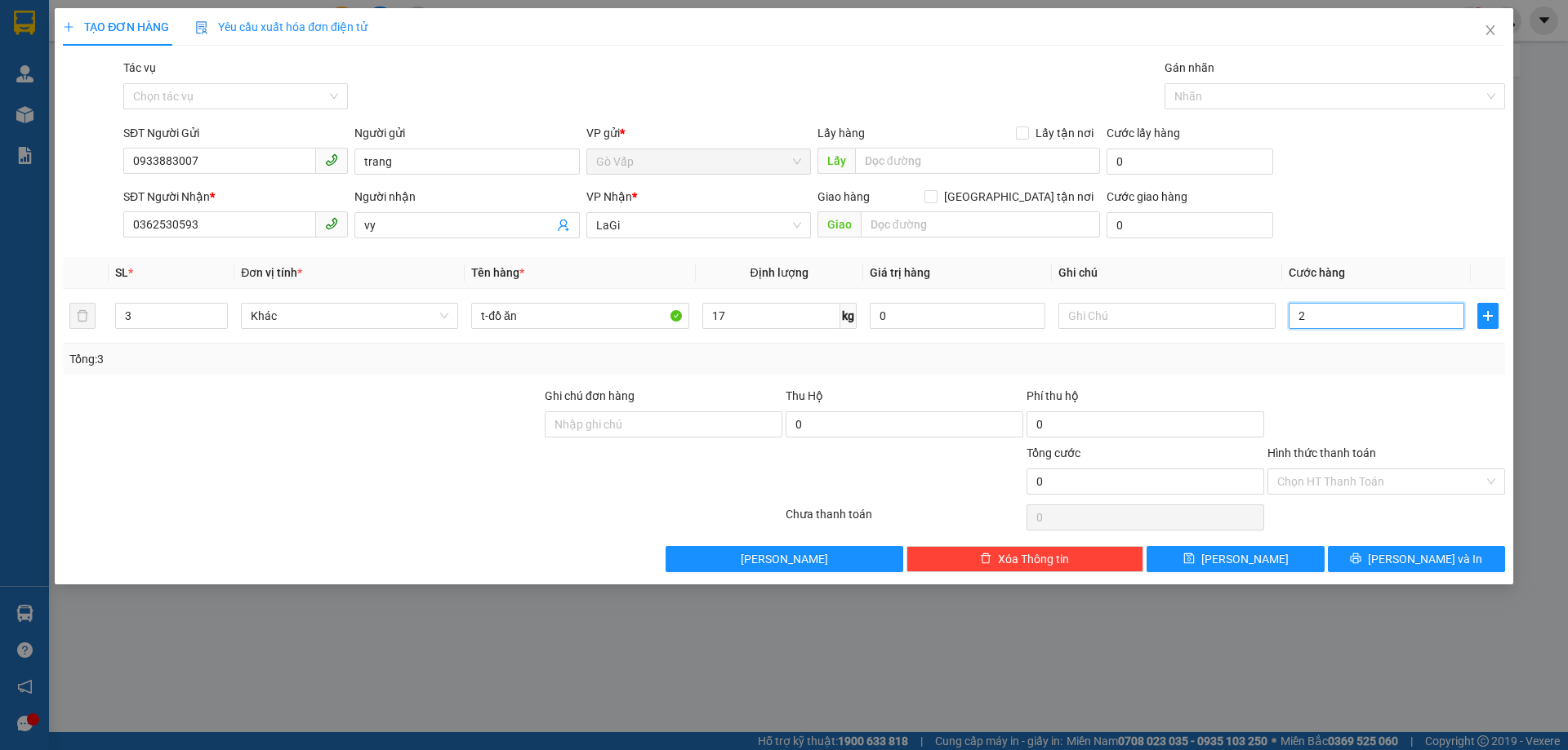
type input "2"
type input "21"
type input "210"
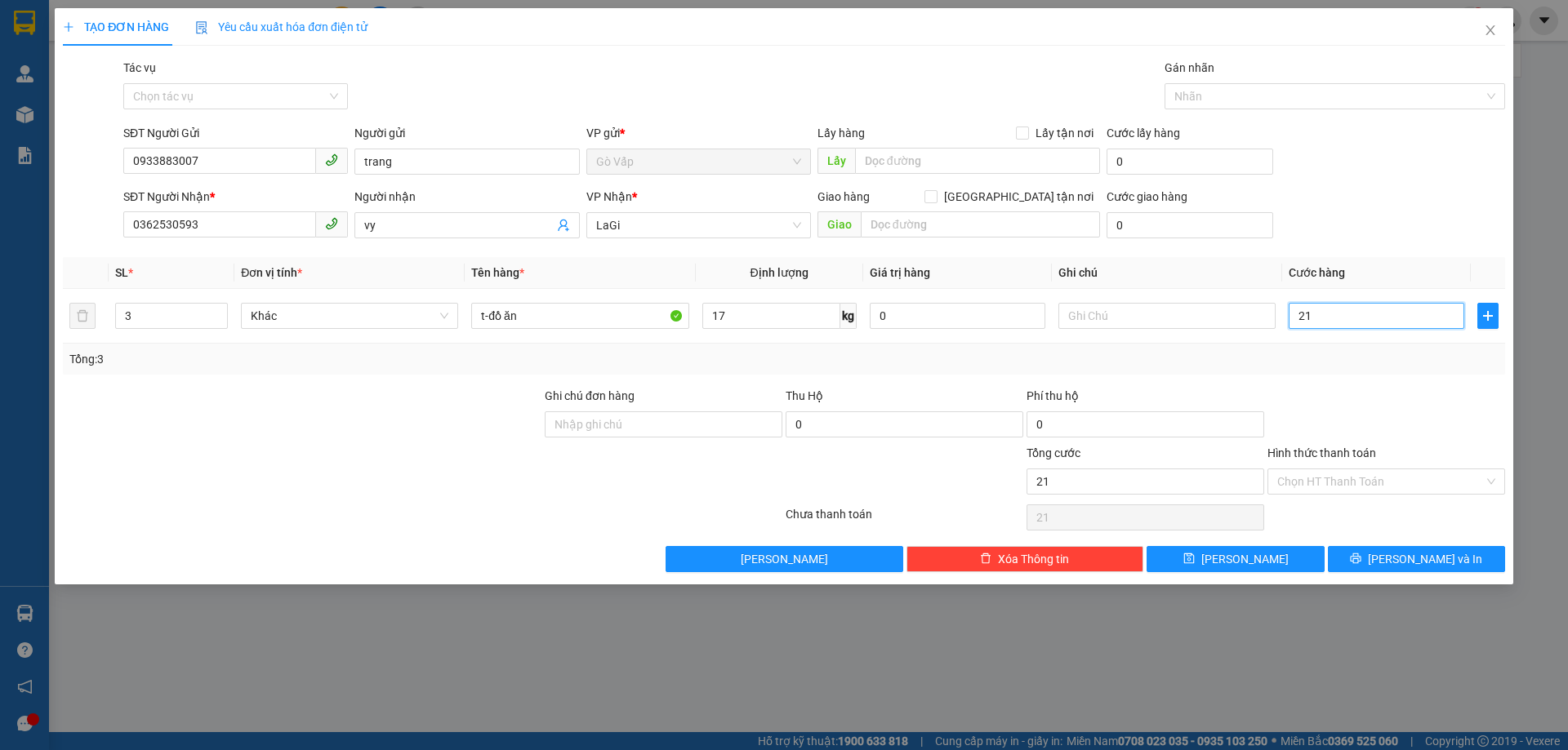
type input "210"
type input "210.000"
click at [1365, 384] on div "Transit Pickup Surcharge Ids Transit Deliver Surcharge Ids Transit Deliver Surc…" at bounding box center [784, 316] width 1442 height 514
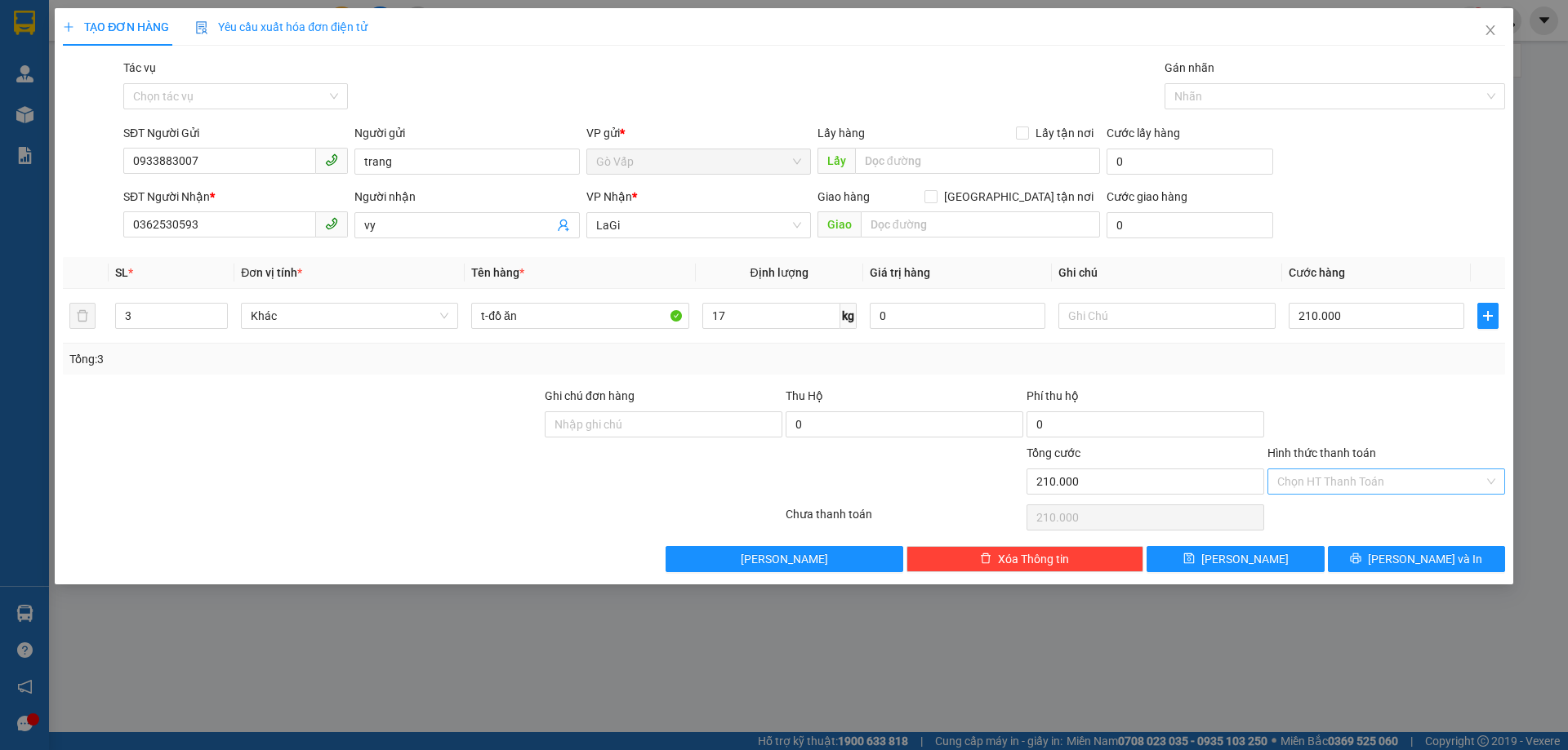
click at [1339, 486] on input "Hình thức thanh toán" at bounding box center [1380, 481] width 206 height 25
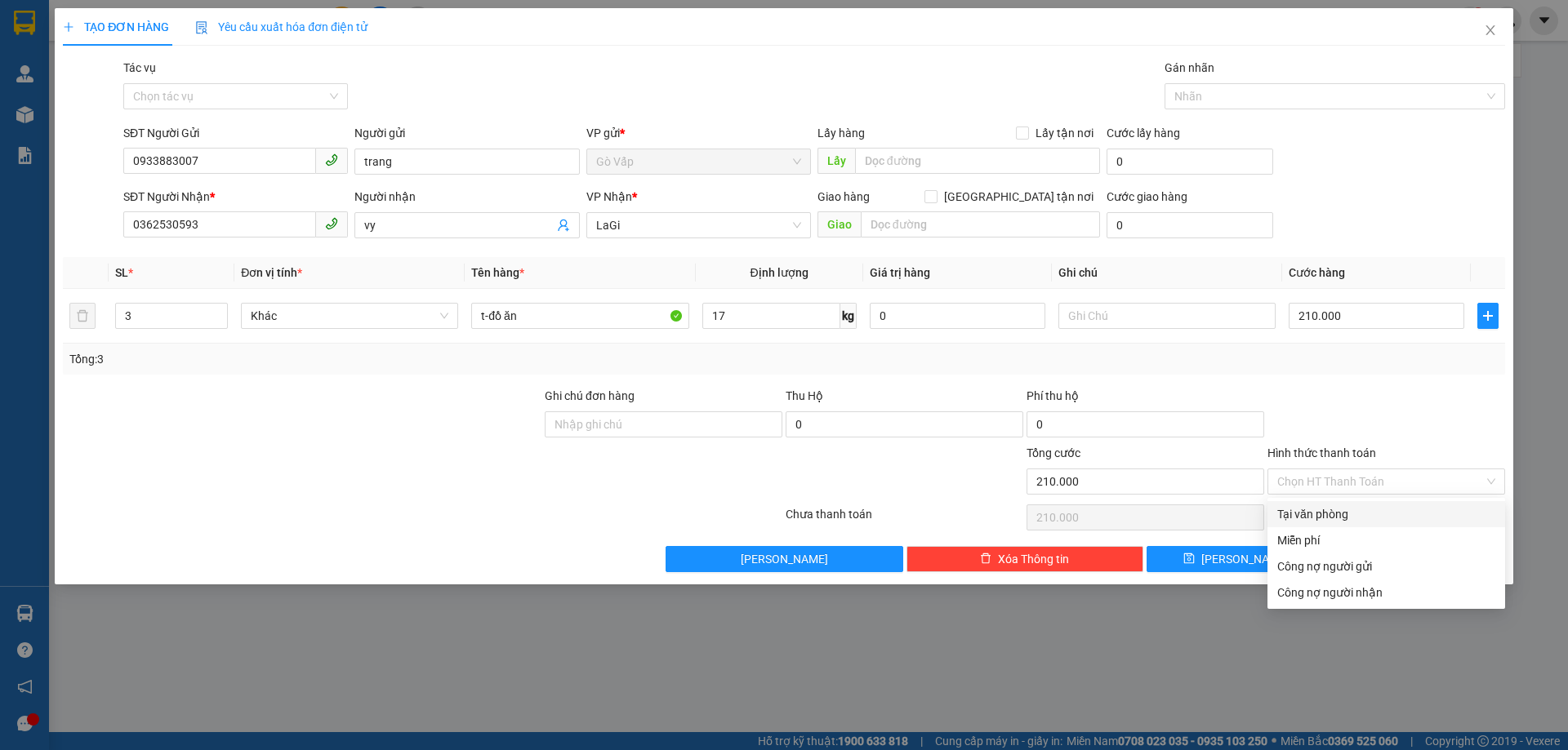
click at [1334, 501] on div "Transit Pickup Surcharge Ids Transit Deliver Surcharge Ids Transit Deliver Surc…" at bounding box center [784, 316] width 1442 height 514
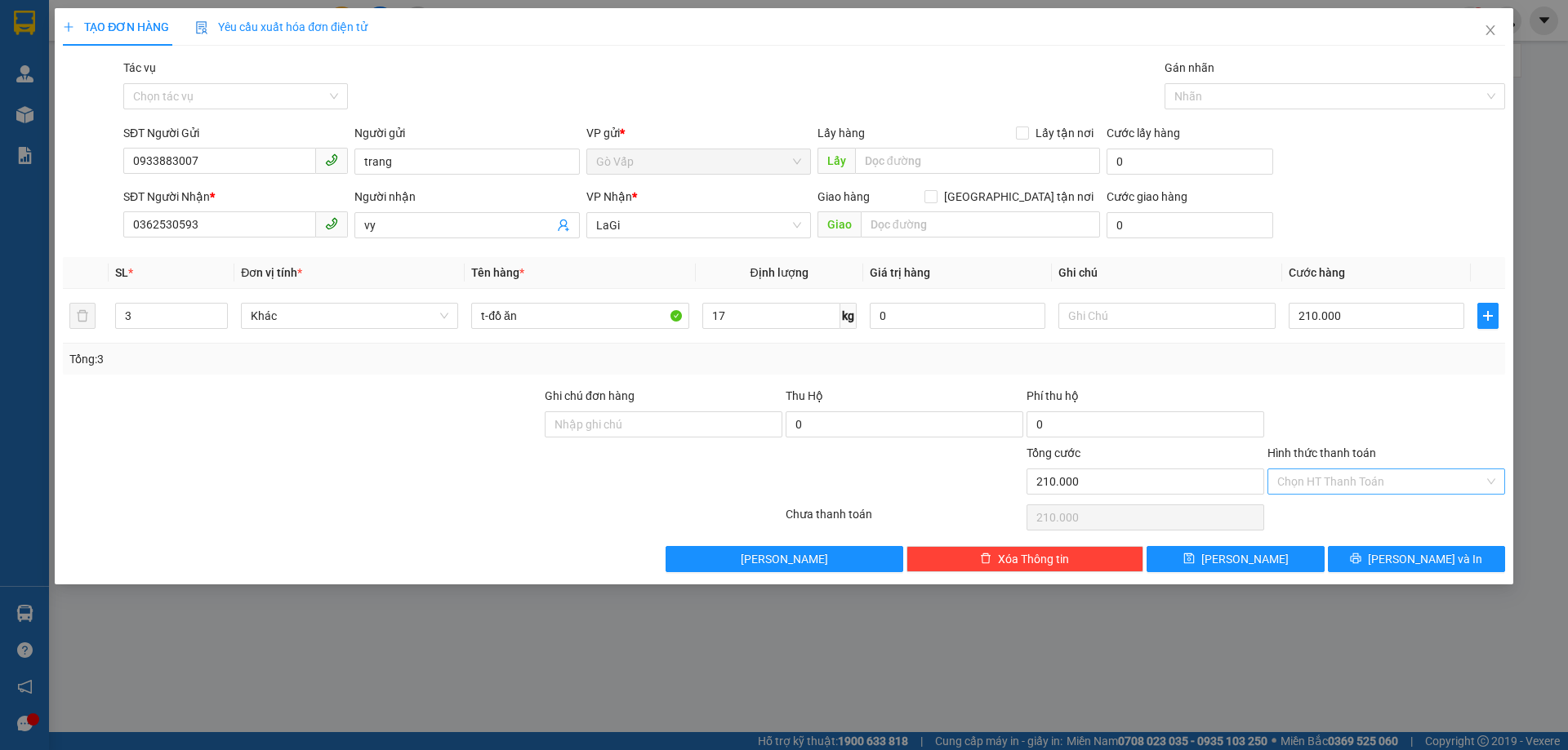
click at [1330, 478] on input "Hình thức thanh toán" at bounding box center [1380, 481] width 206 height 25
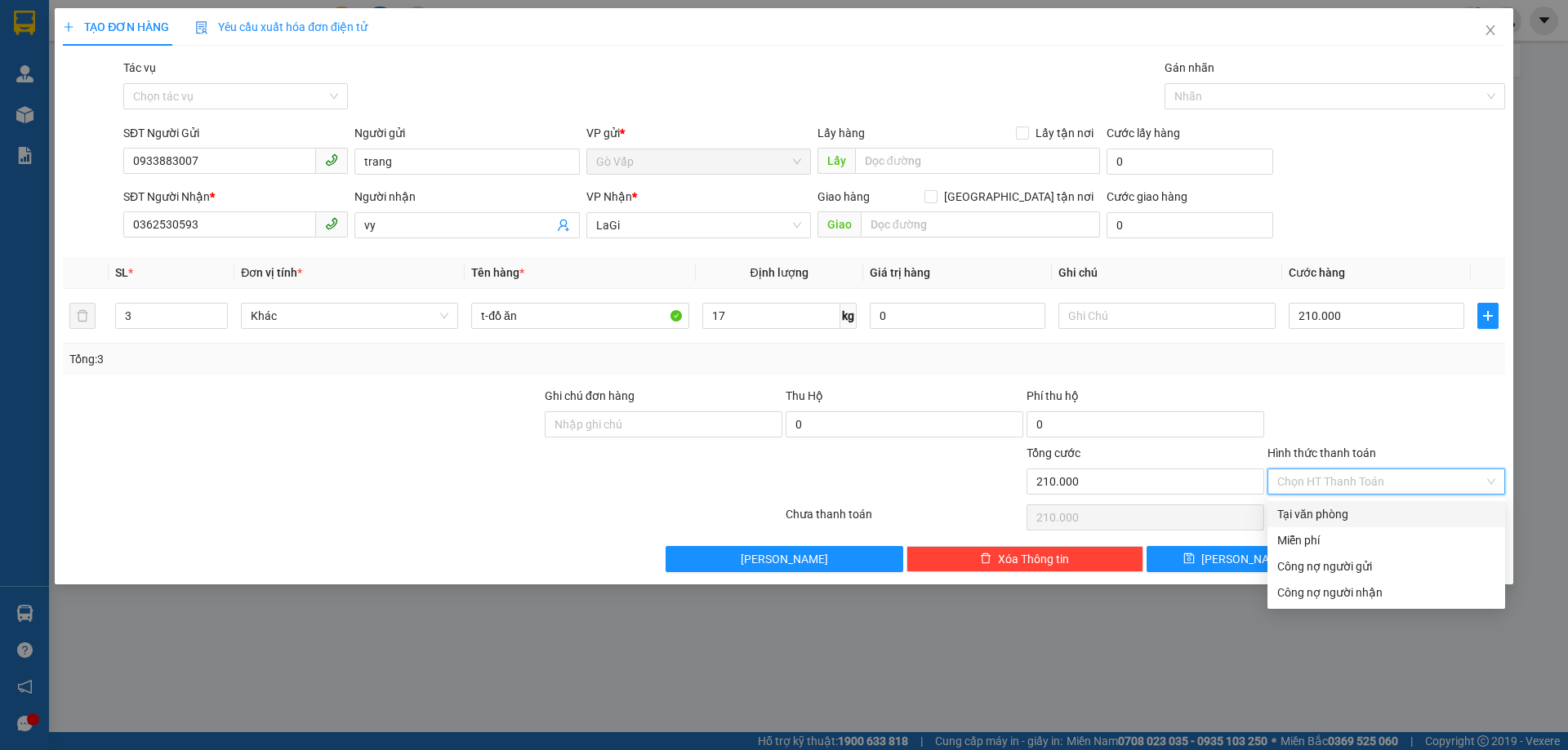
click at [1330, 506] on div "Tại văn phòng" at bounding box center [1386, 514] width 218 height 18
type input "0"
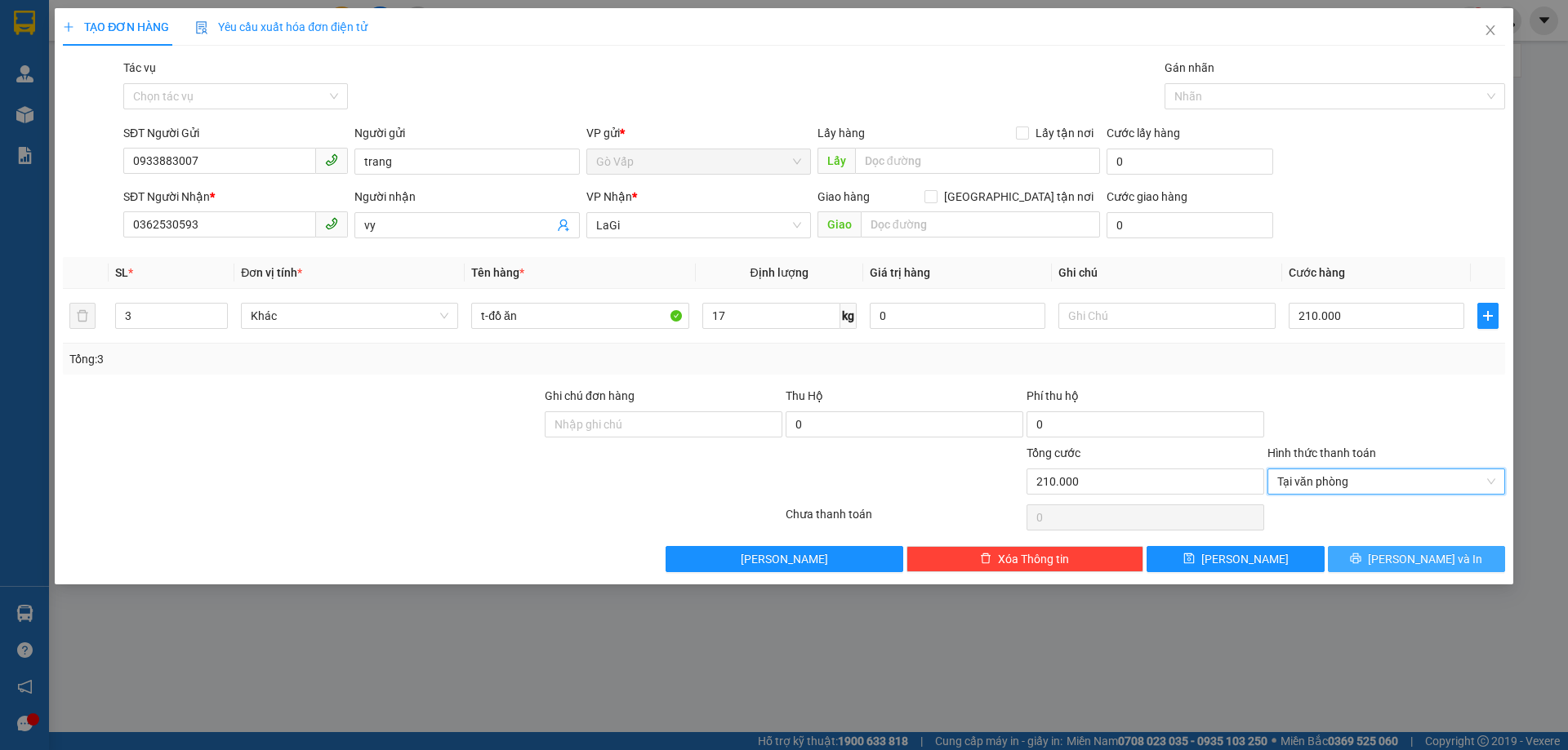
click at [1373, 572] on button "[PERSON_NAME] và In" at bounding box center [1416, 559] width 177 height 27
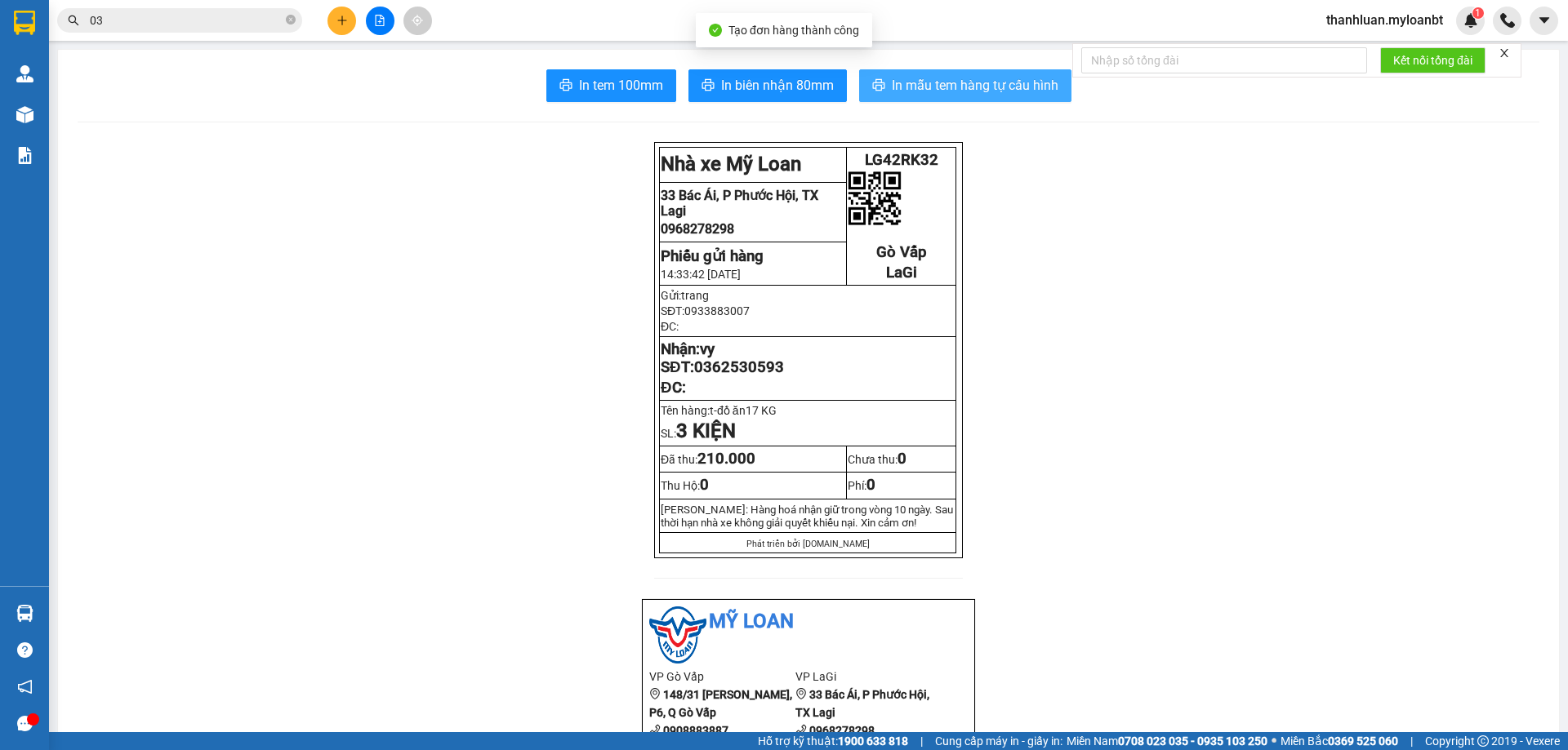
click at [970, 90] on span "In mẫu tem hàng tự cấu hình" at bounding box center [975, 86] width 167 height 21
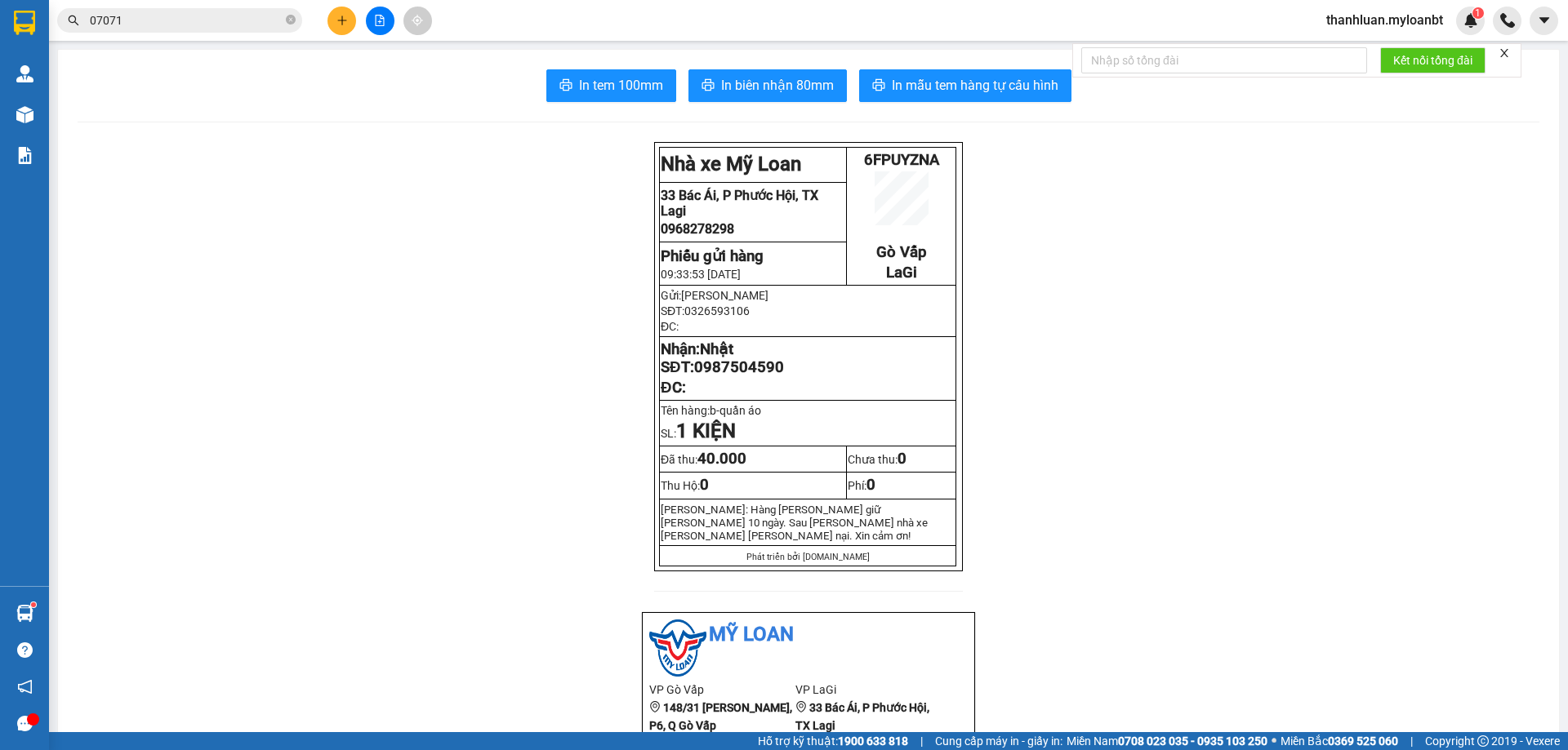
click at [158, 18] on input "07071" at bounding box center [186, 20] width 193 height 18
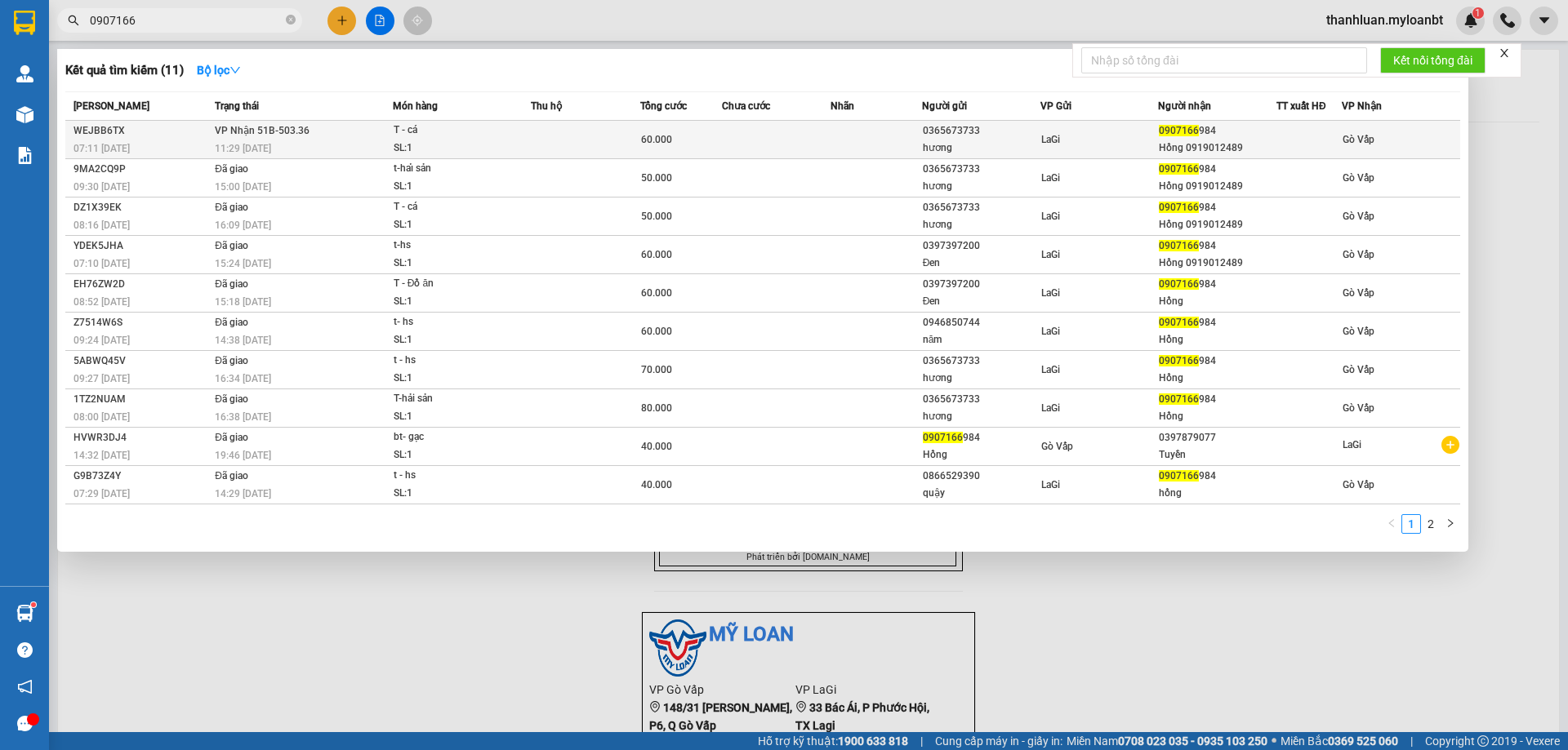
type input "0907166"
click at [749, 123] on td at bounding box center [777, 140] width 110 height 39
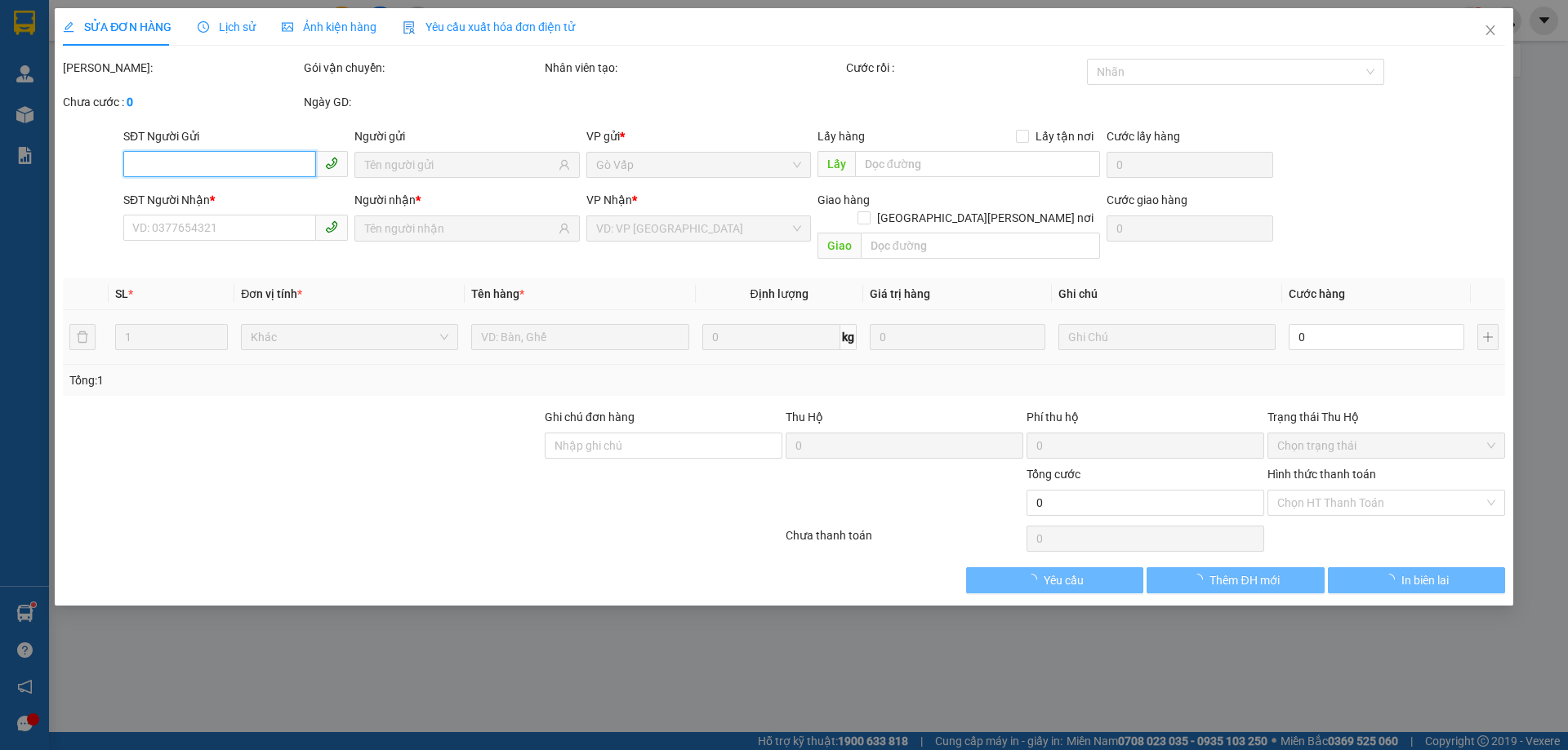
type input "0365673733"
type input "hương"
type input "0907166984"
type input "Hồng 0919012489"
type input "60.000"
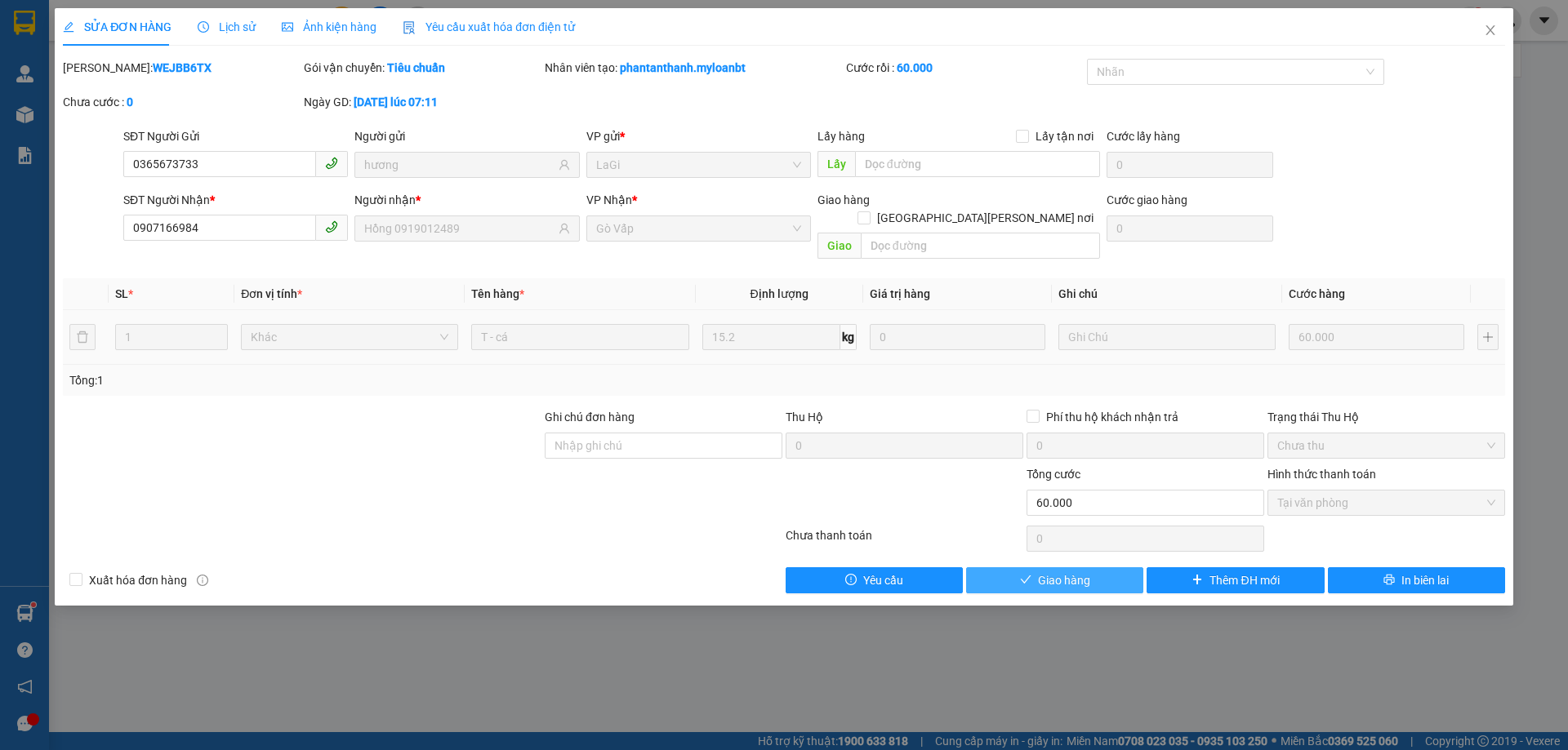
click at [1082, 572] on span "Giao hàng" at bounding box center [1064, 580] width 52 height 18
